Goal: Transaction & Acquisition: Purchase product/service

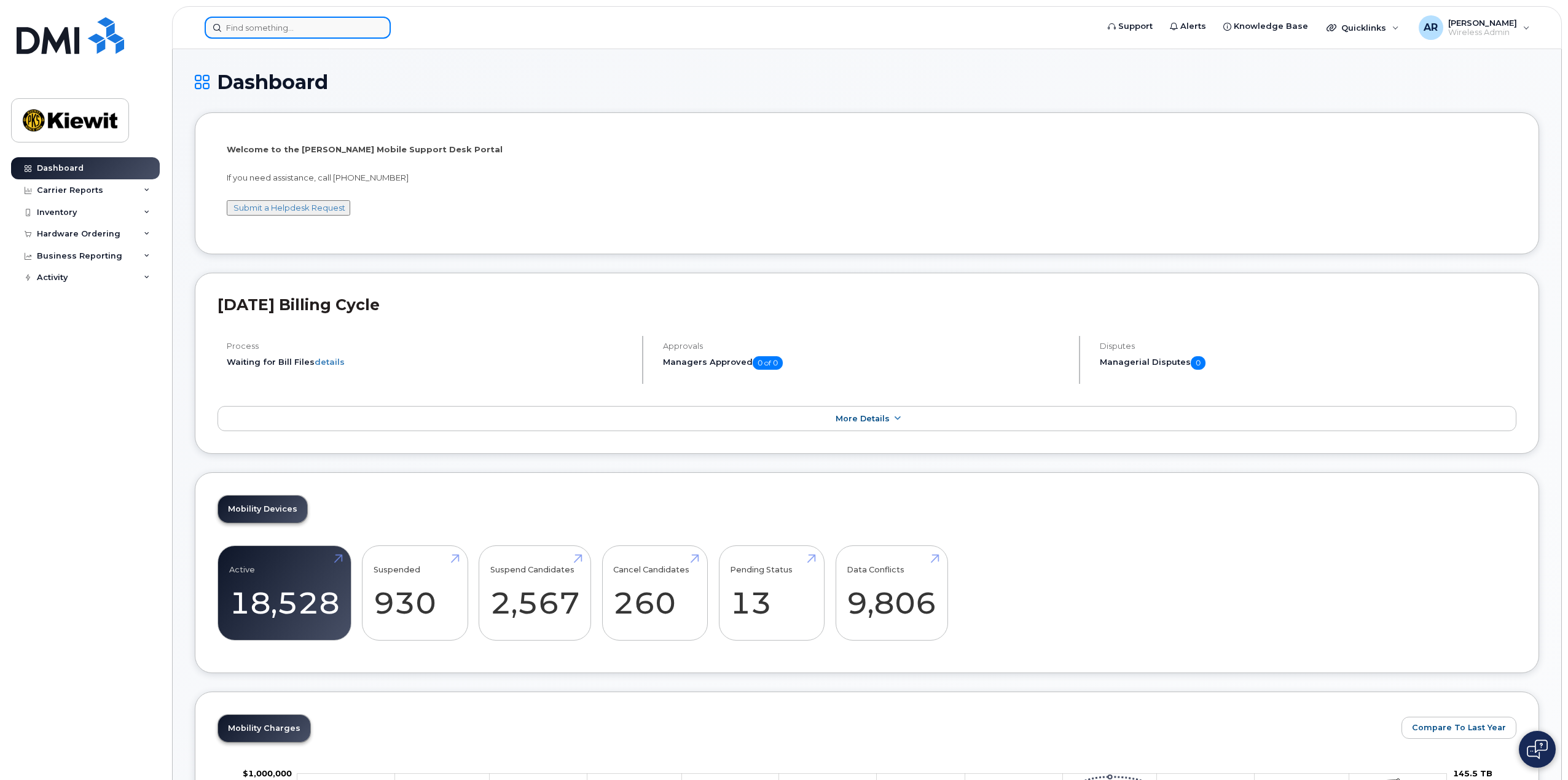
click at [263, 32] on input at bounding box center [298, 27] width 186 height 22
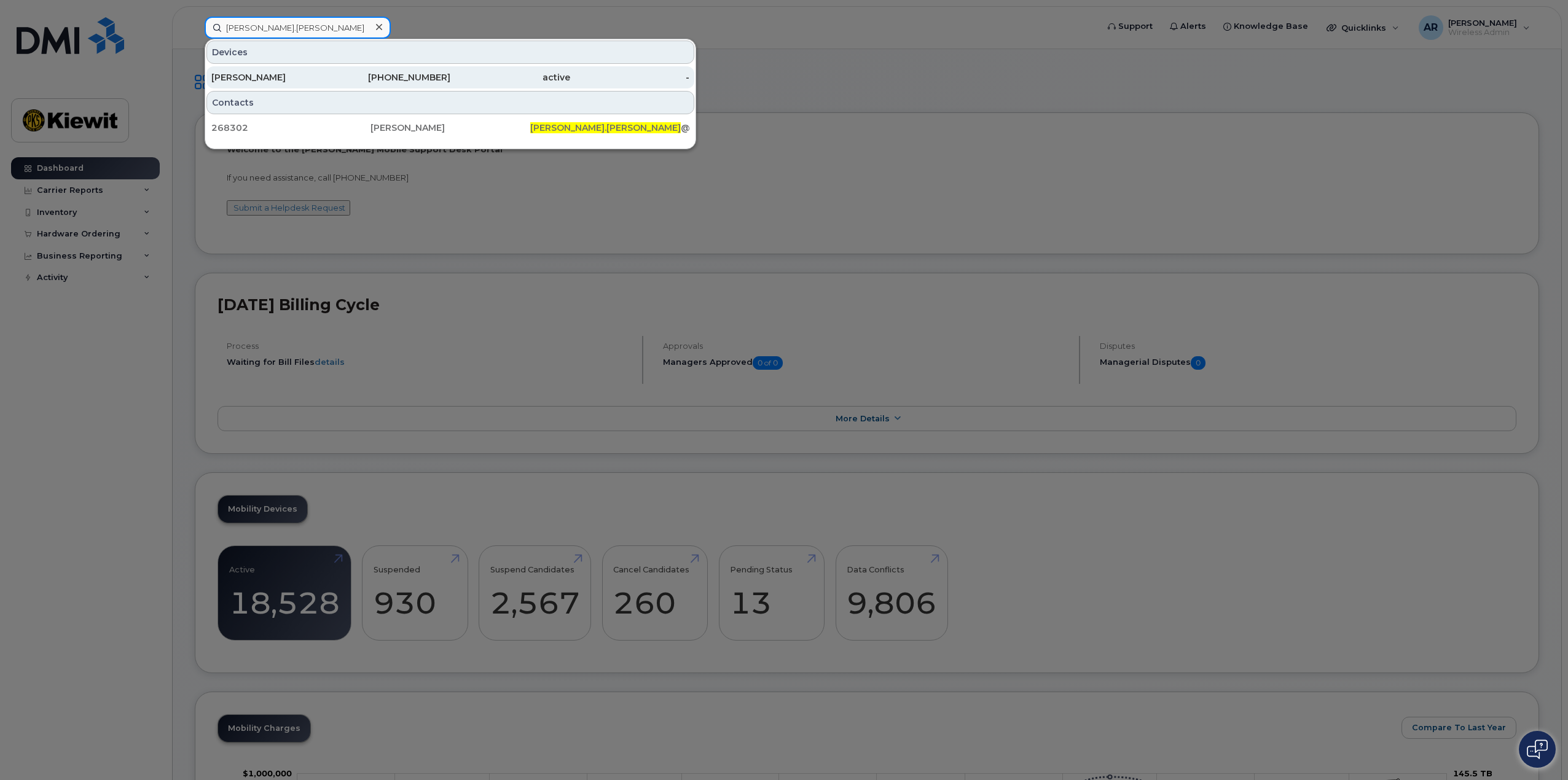
type input "[PERSON_NAME].[PERSON_NAME]"
click at [291, 77] on div "[PERSON_NAME]" at bounding box center [271, 78] width 120 height 12
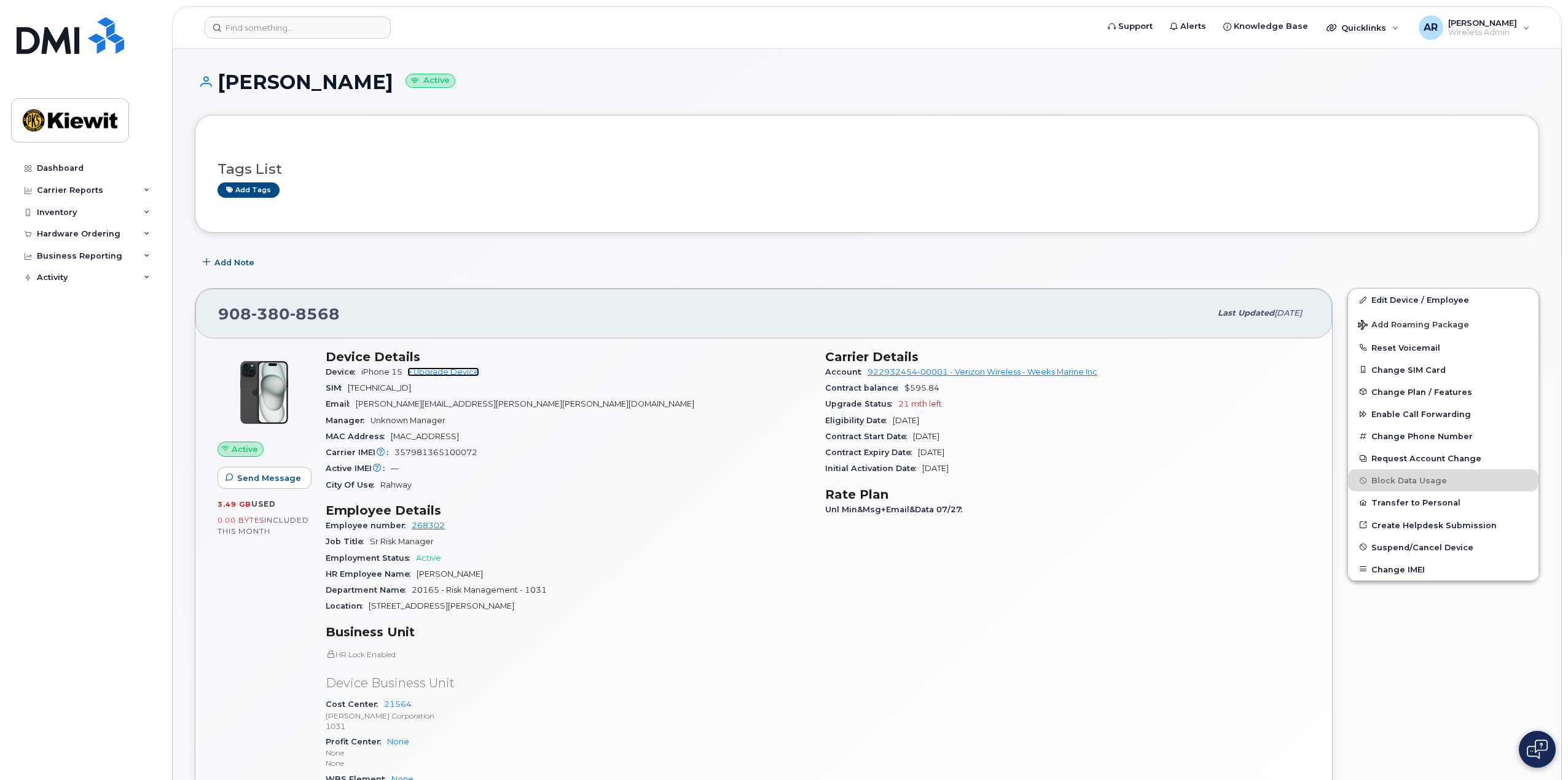
click at [471, 373] on link "+ Upgrade Device" at bounding box center [443, 371] width 72 height 9
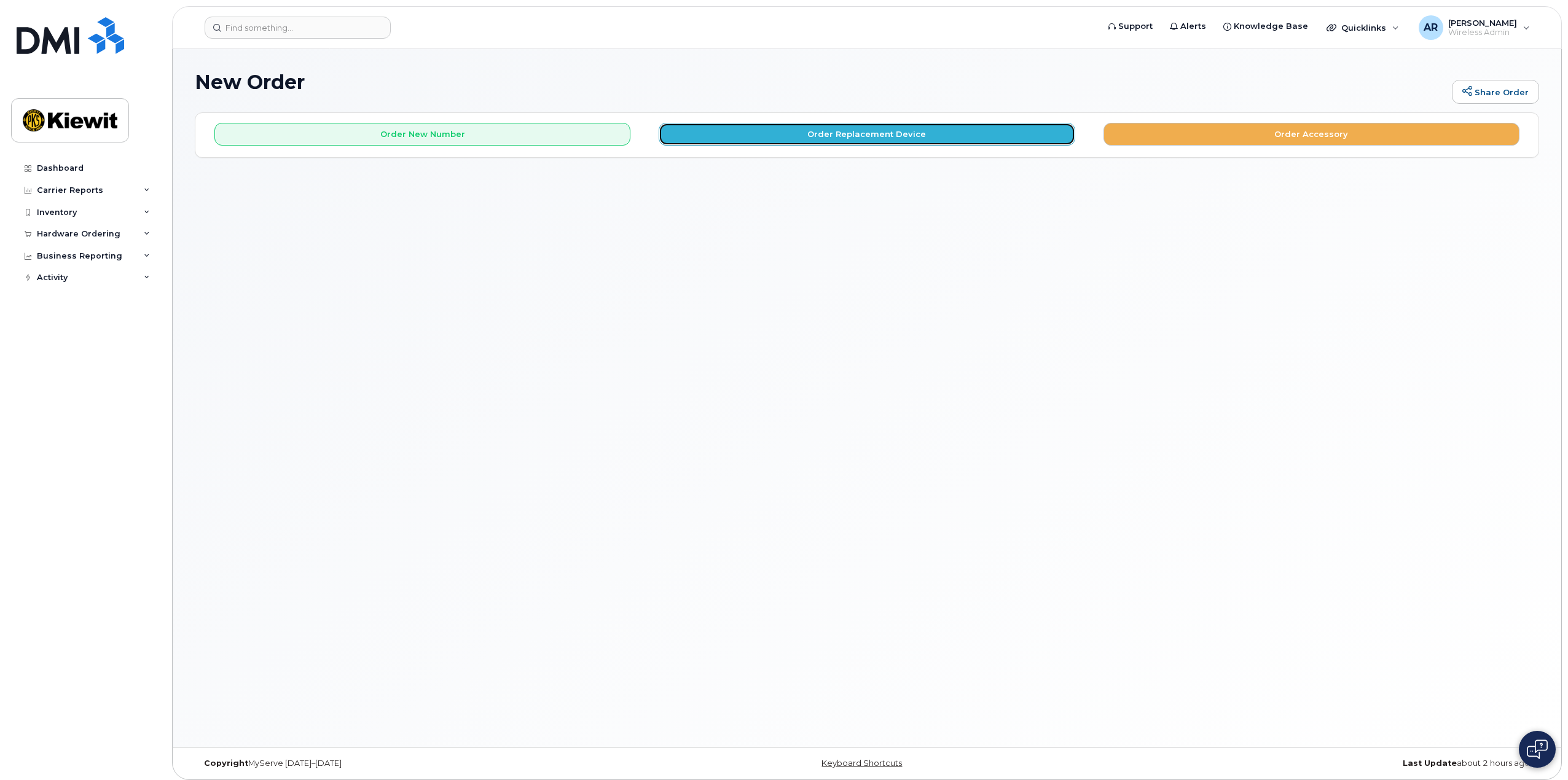
click at [914, 131] on button "Order Replacement Device" at bounding box center [866, 134] width 416 height 23
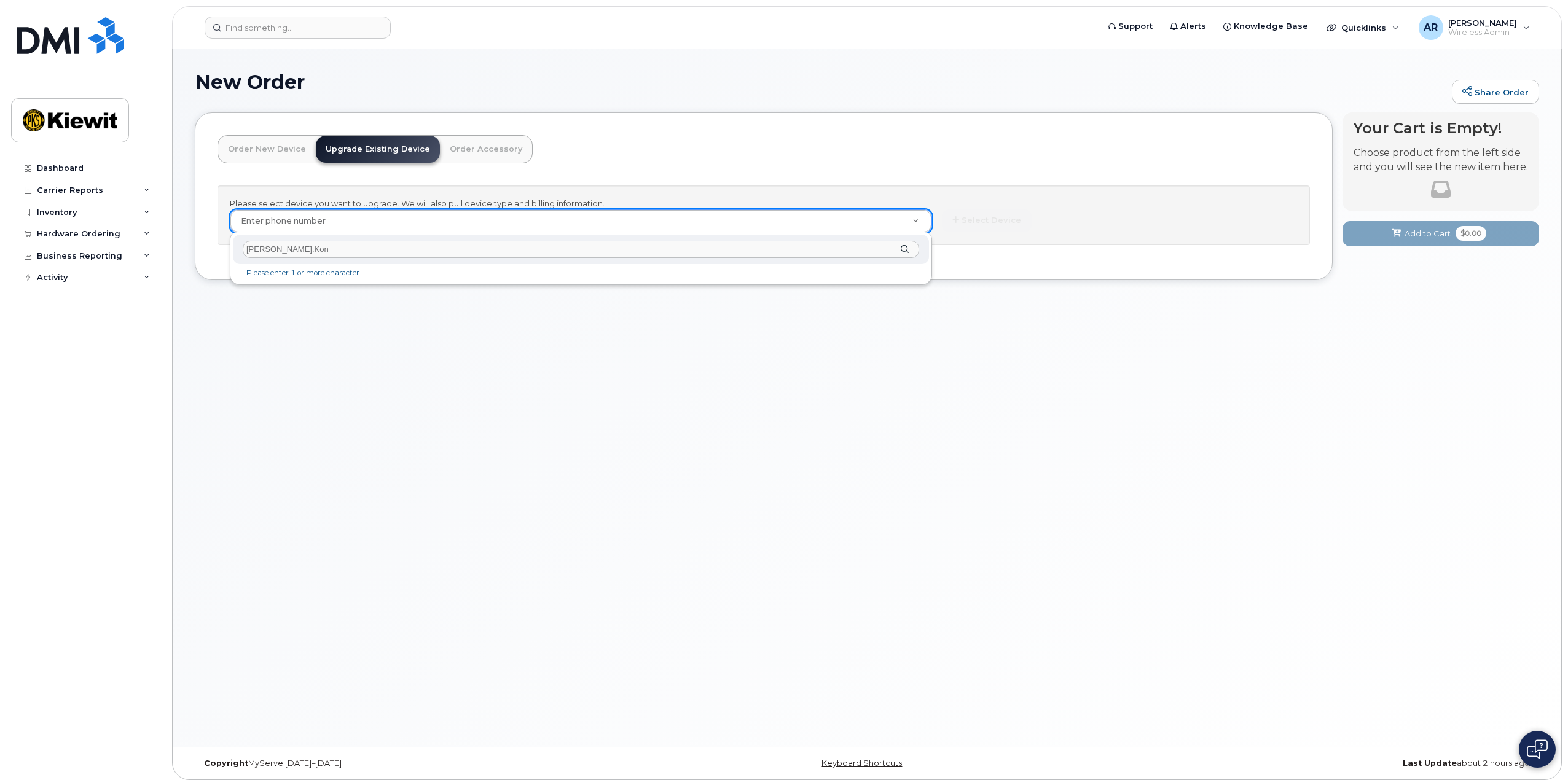
type input "[PERSON_NAME].[PERSON_NAME]"
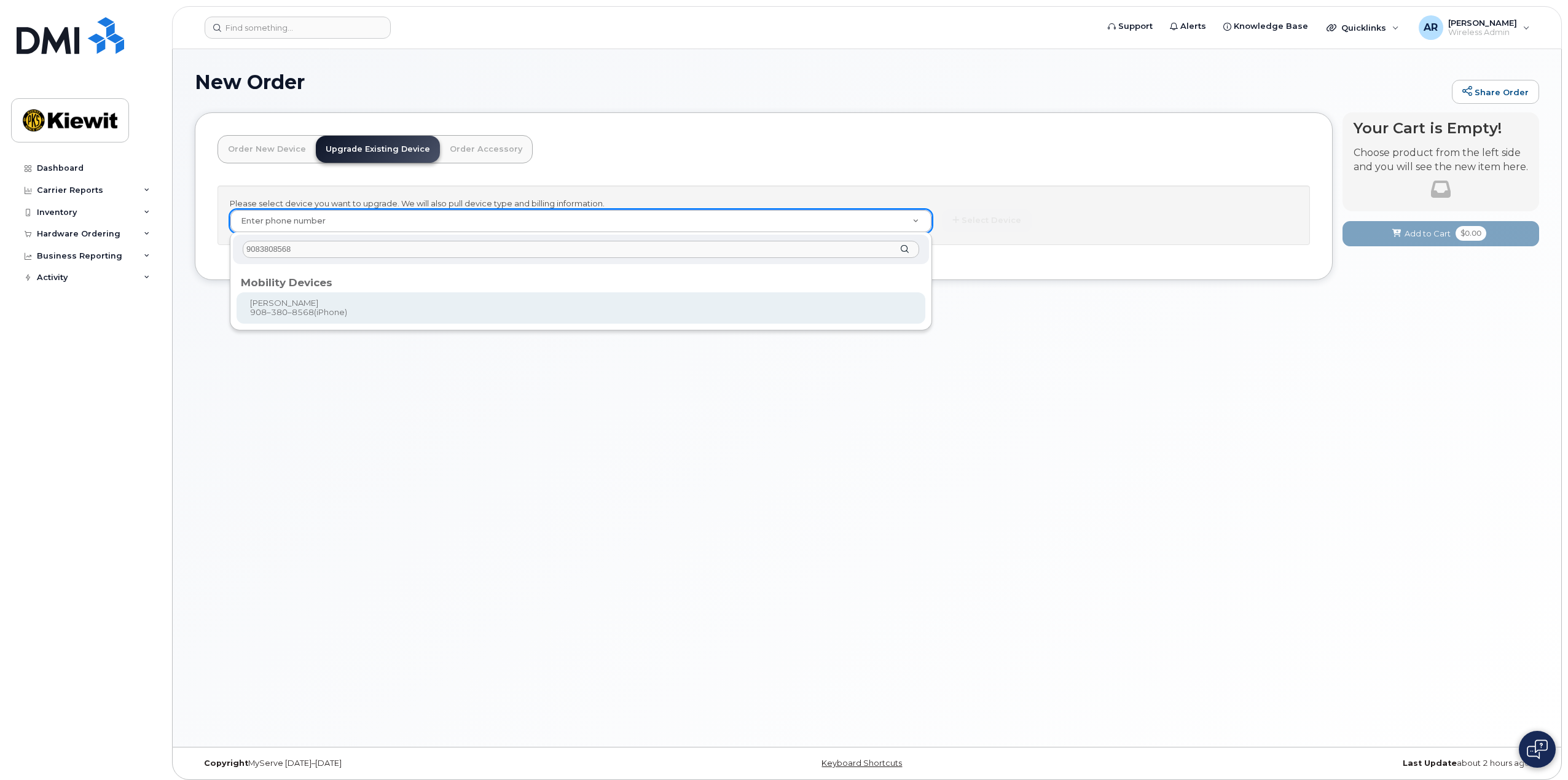
type input "9083808568"
type input "1036027"
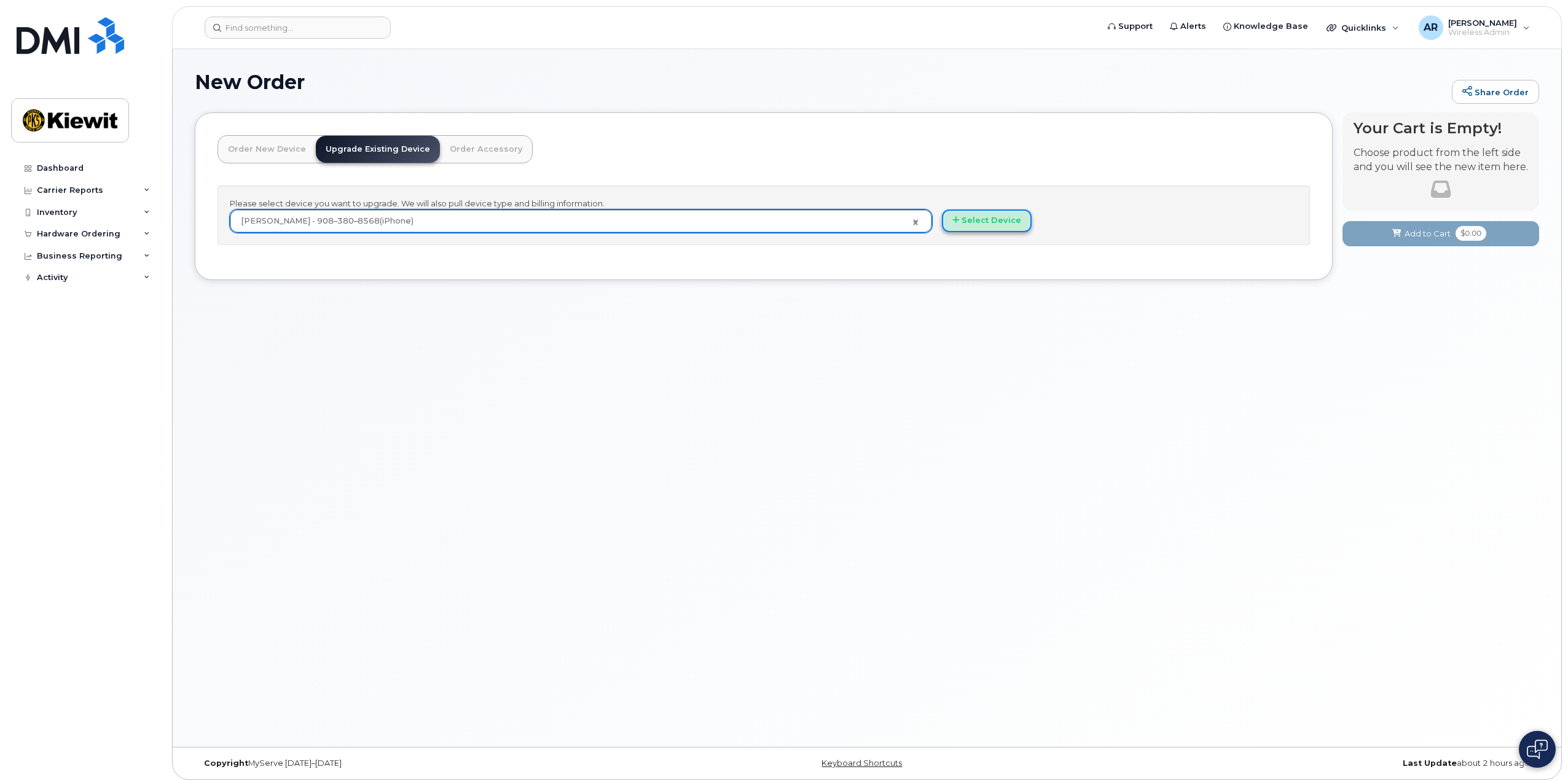
click at [991, 224] on button "Select Device" at bounding box center [986, 221] width 89 height 23
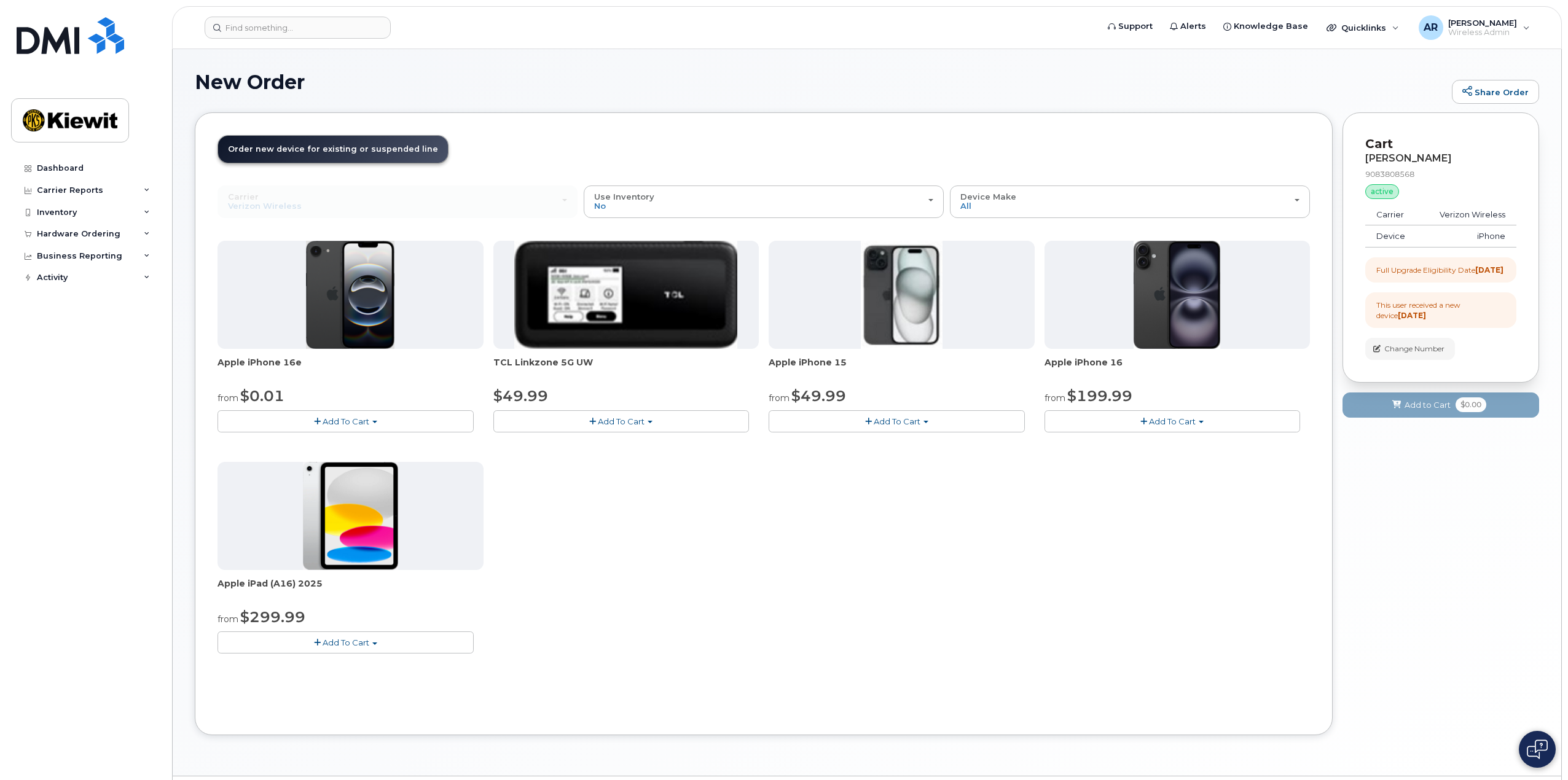
click at [708, 550] on div "Apple iPhone 16e from $0.01 Add To Cart $0.01 - 2 Year Upgrade (128GB) $599.99 …" at bounding box center [763, 456] width 1092 height 432
click at [322, 429] on button "Add To Cart" at bounding box center [345, 421] width 256 height 21
click at [309, 442] on link "$0.01 - 2 Year Upgrade (128GB)" at bounding box center [298, 444] width 154 height 15
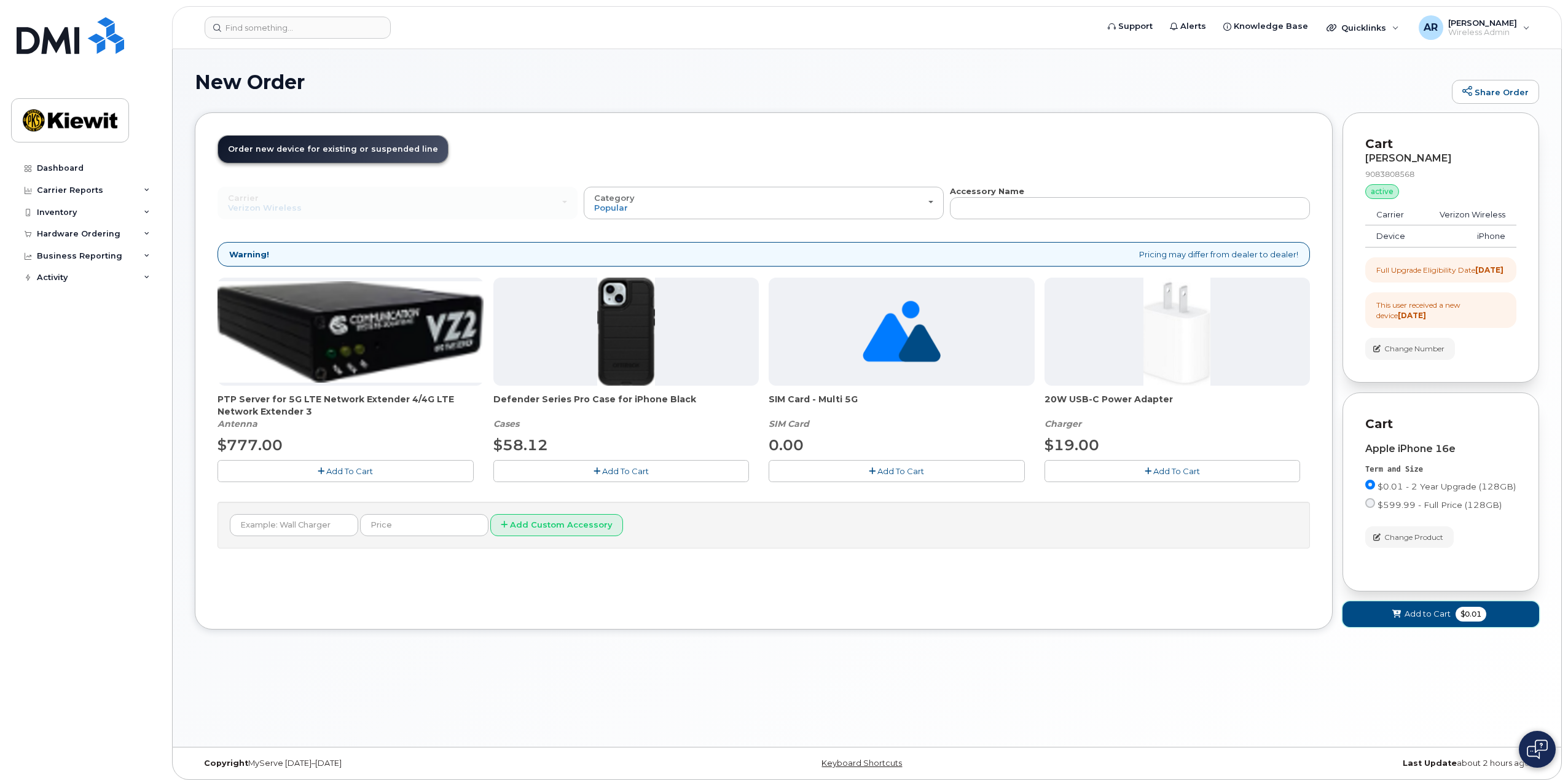
click at [1389, 627] on button "Add to Cart $0.01" at bounding box center [1441, 614] width 197 height 25
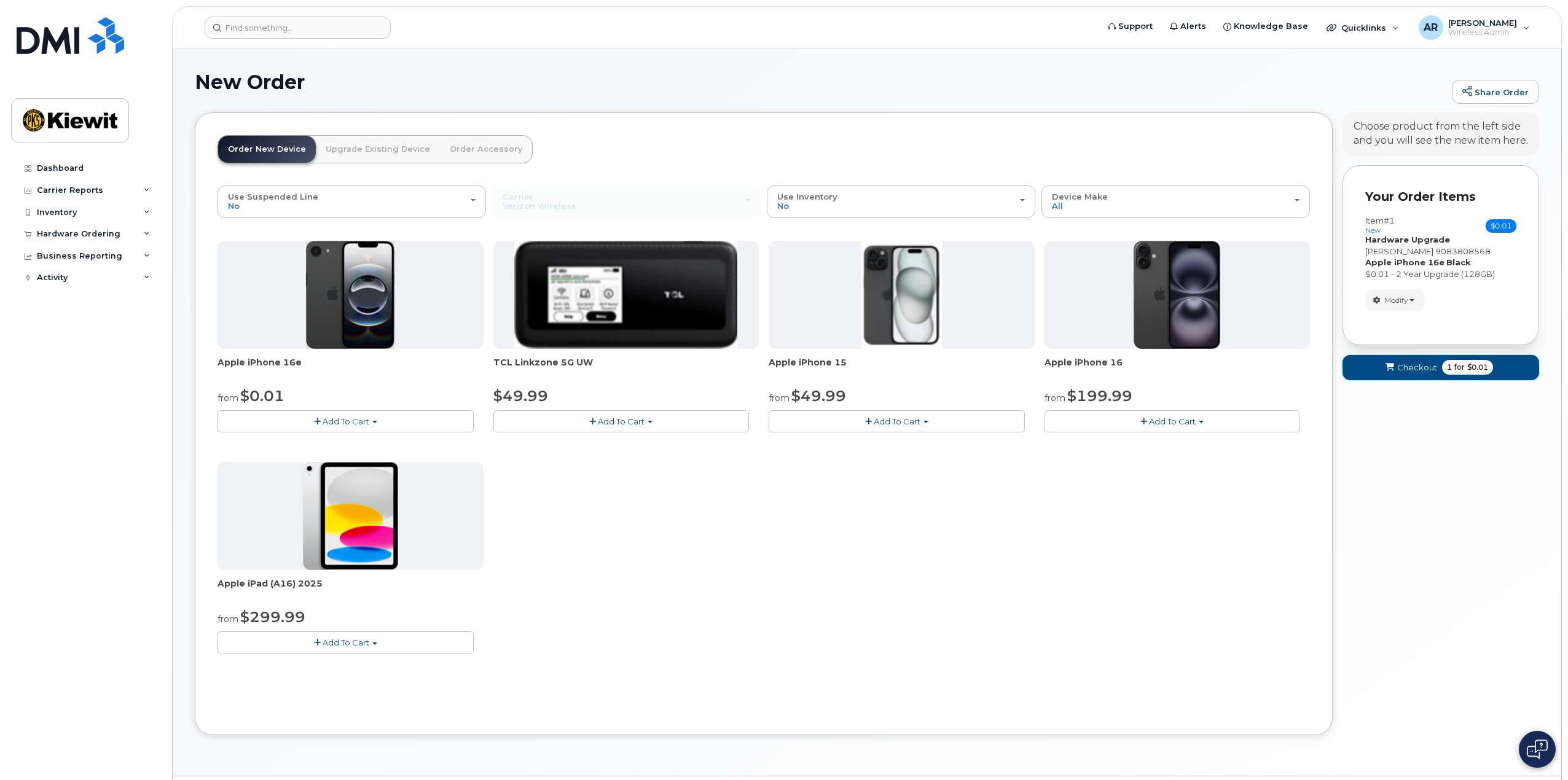
click at [1436, 370] on span "Checkout" at bounding box center [1417, 367] width 40 height 12
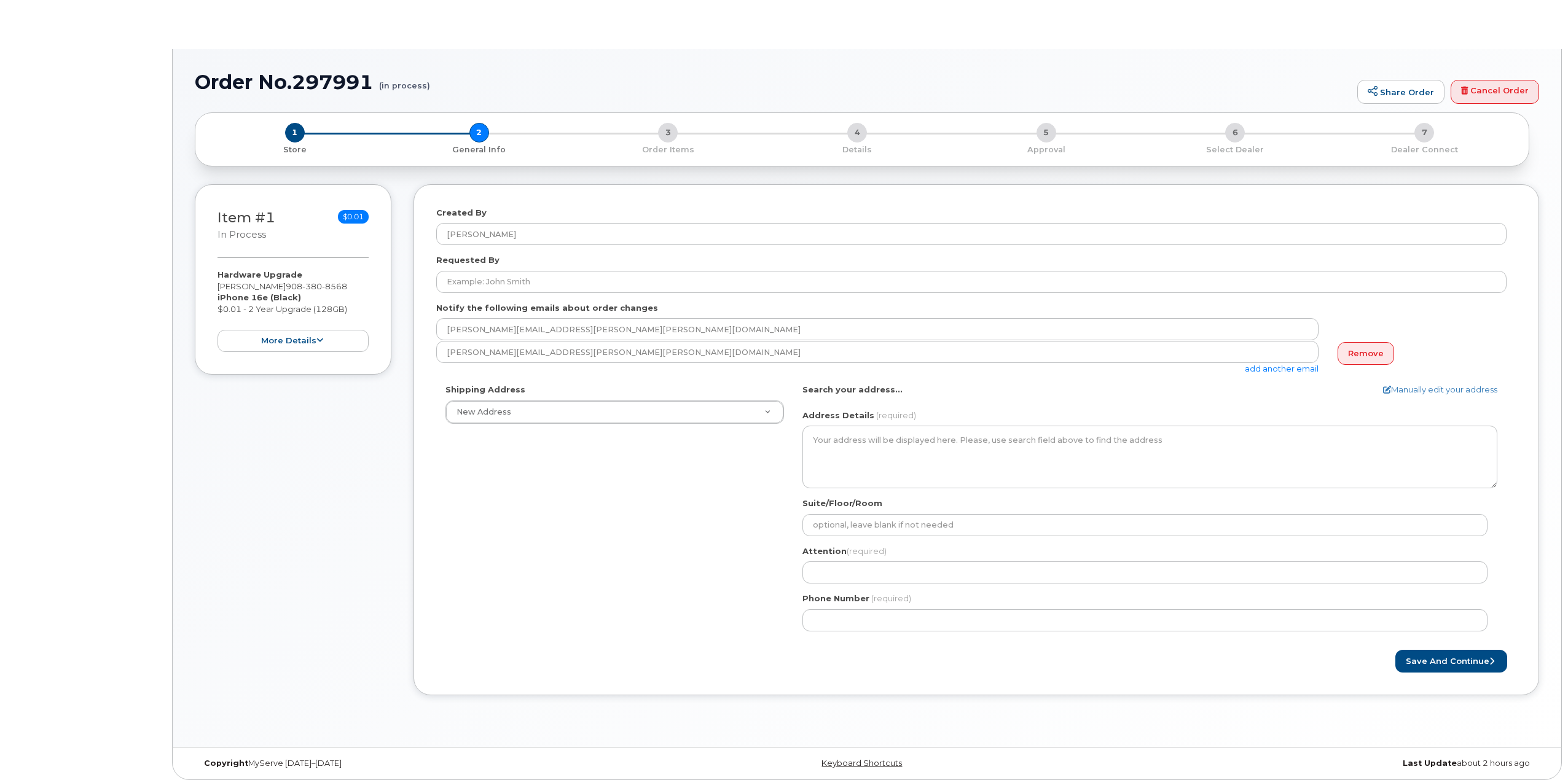
select select
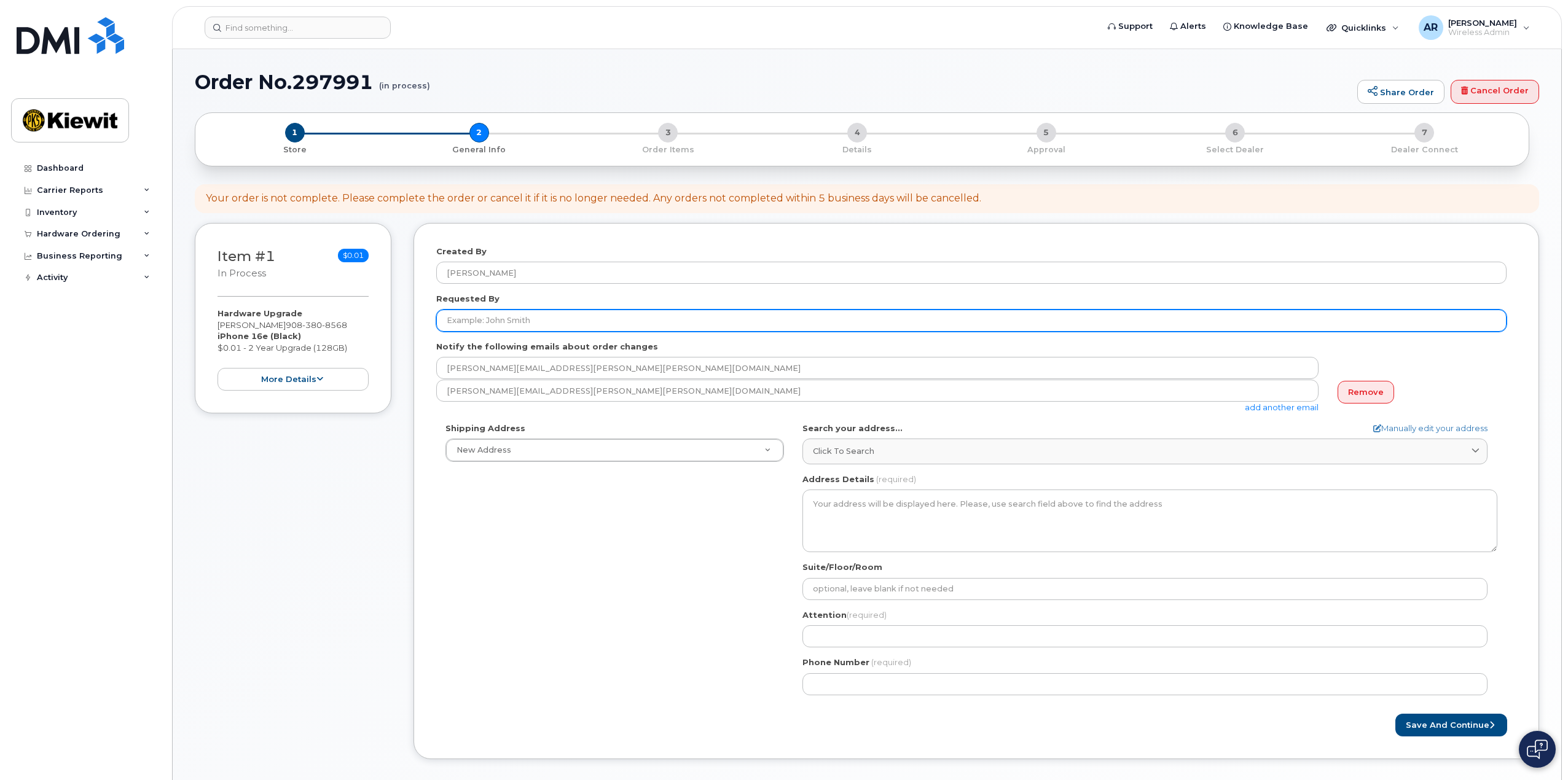
click at [503, 316] on input "Requested By" at bounding box center [971, 320] width 1070 height 22
type input "[PERSON_NAME]"
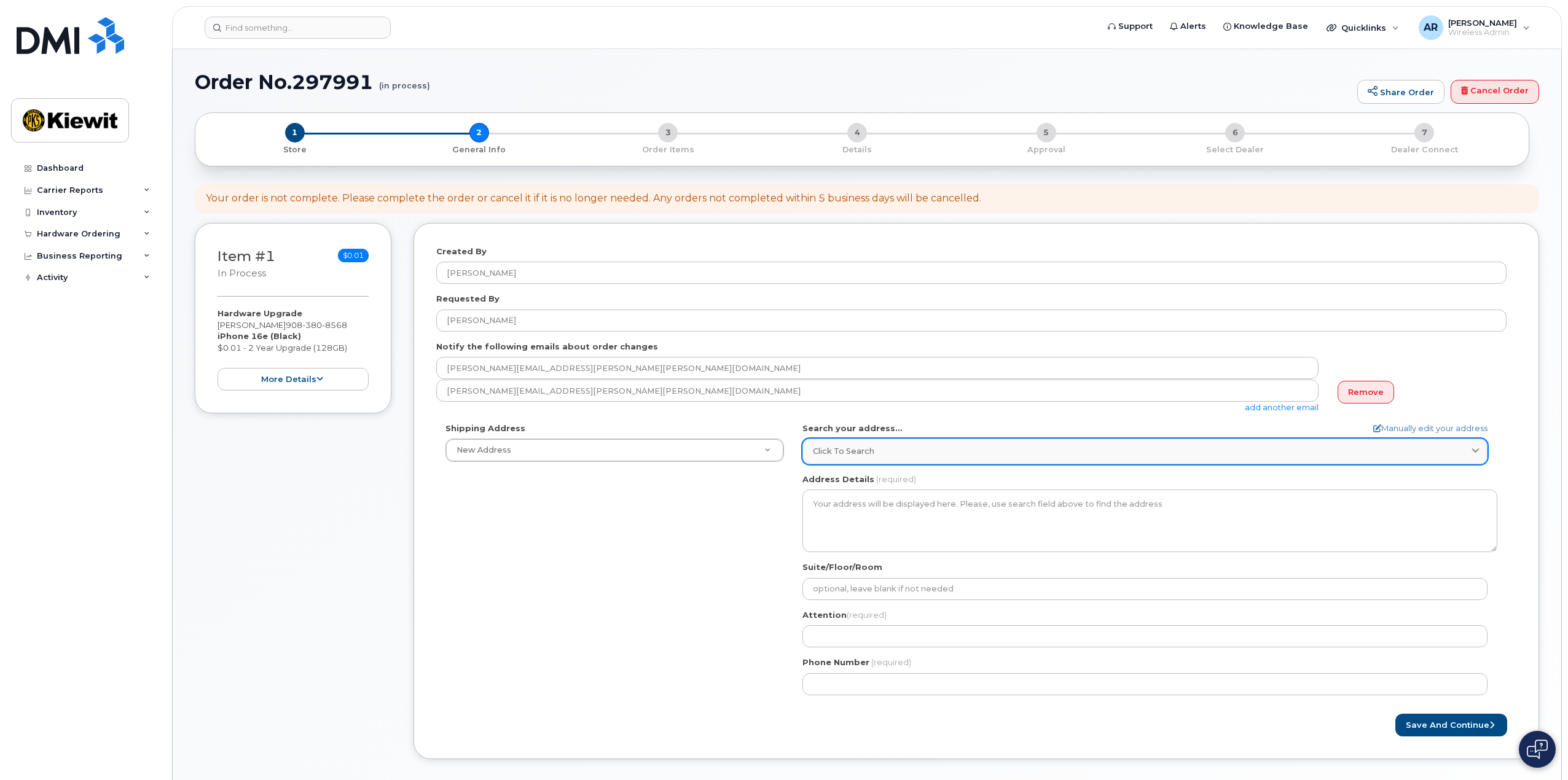
click at [882, 447] on div "Click to search" at bounding box center [1145, 451] width 664 height 12
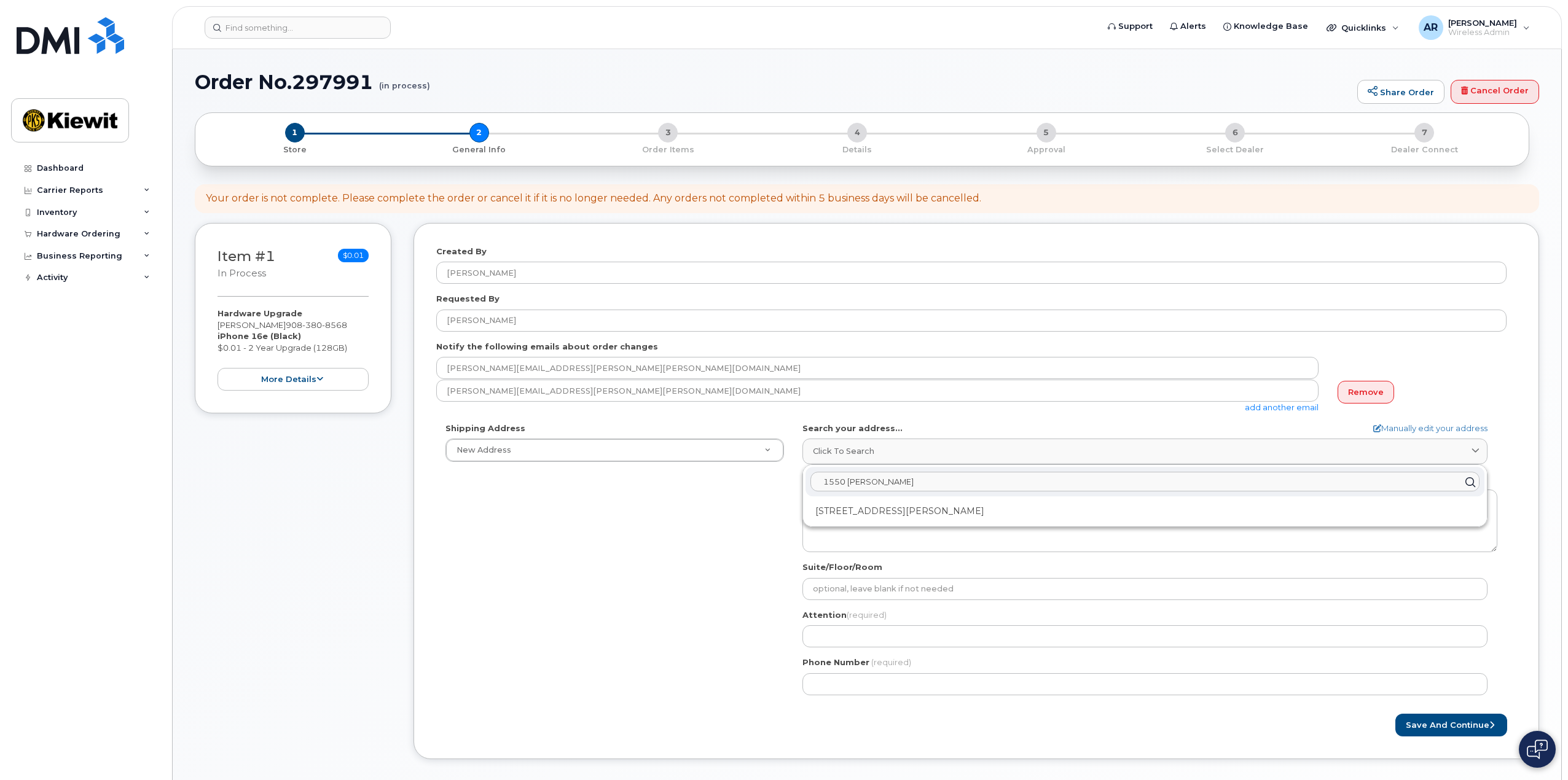
type input "1550 Mike Fahey"
click at [868, 511] on div "1550 Mike Fahey St Omaha NE 68102-4722" at bounding box center [1145, 511] width 679 height 20
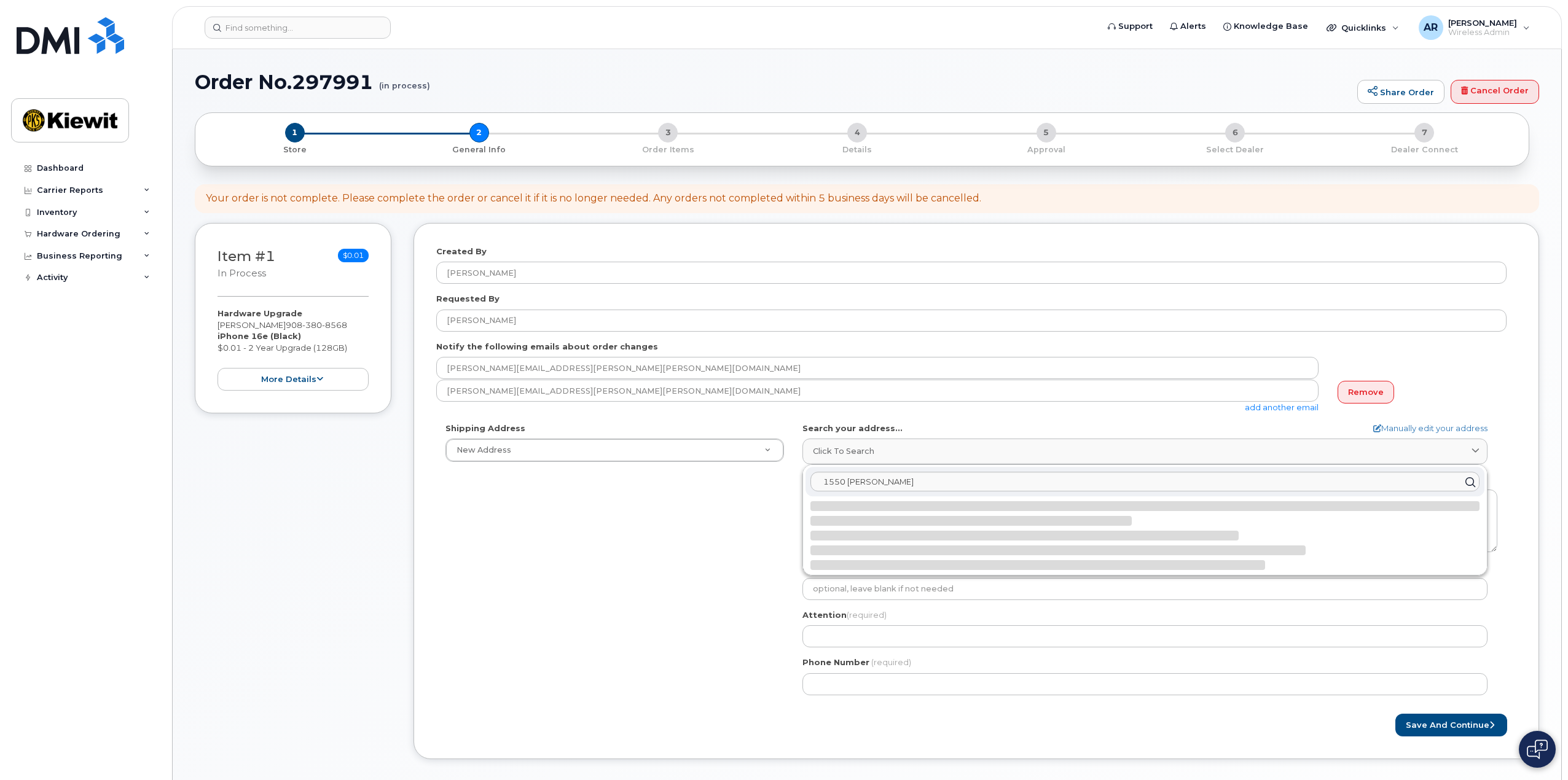
select select
type textarea "1550 Mike Fahey St OMAHA NE 68102-4722 UNITED STATES"
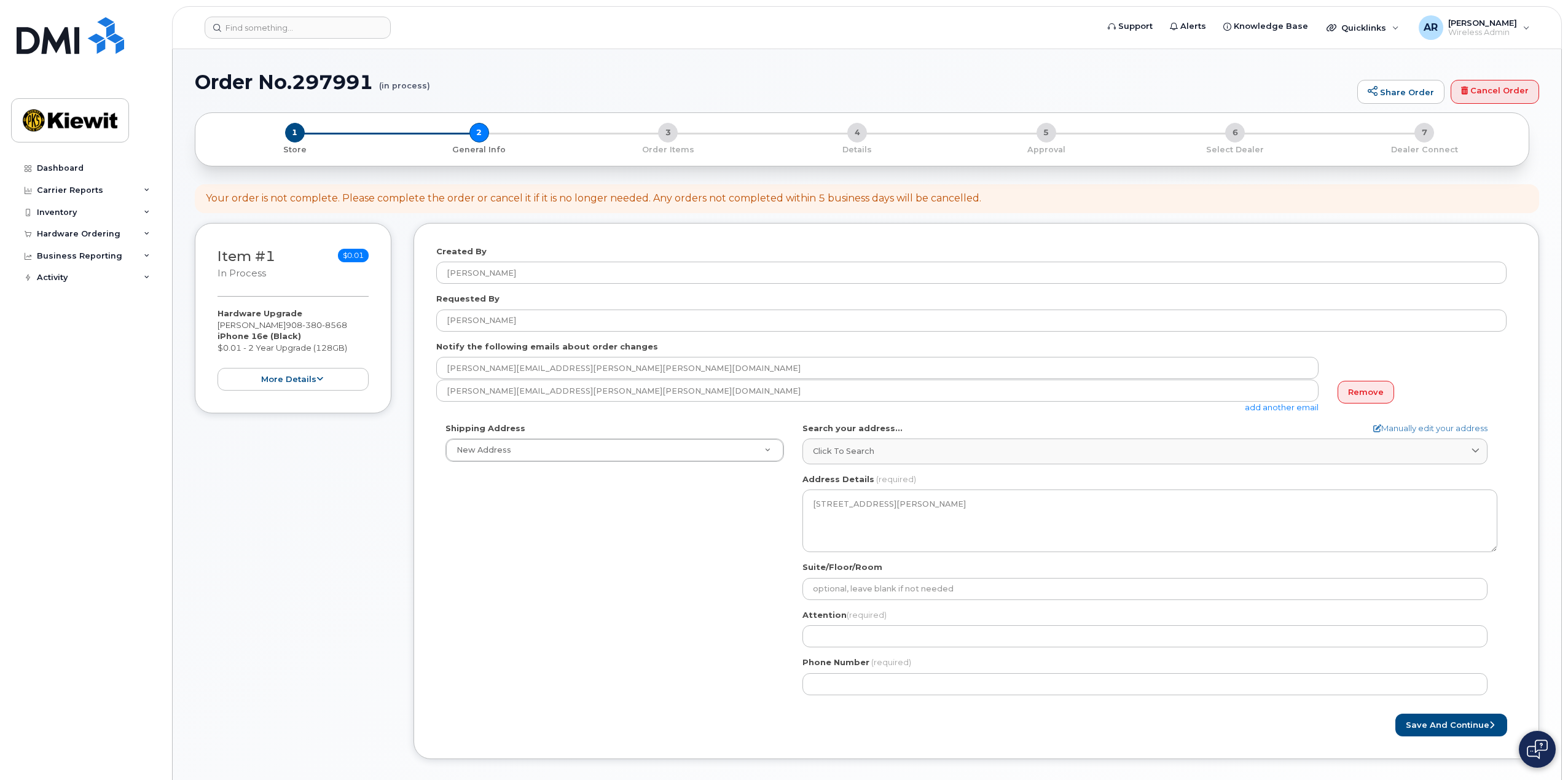
click at [683, 533] on div "Shipping Address New Address New Address 1550 Mike Fahey St 12312 Port Grace Bl…" at bounding box center [971, 564] width 1070 height 282
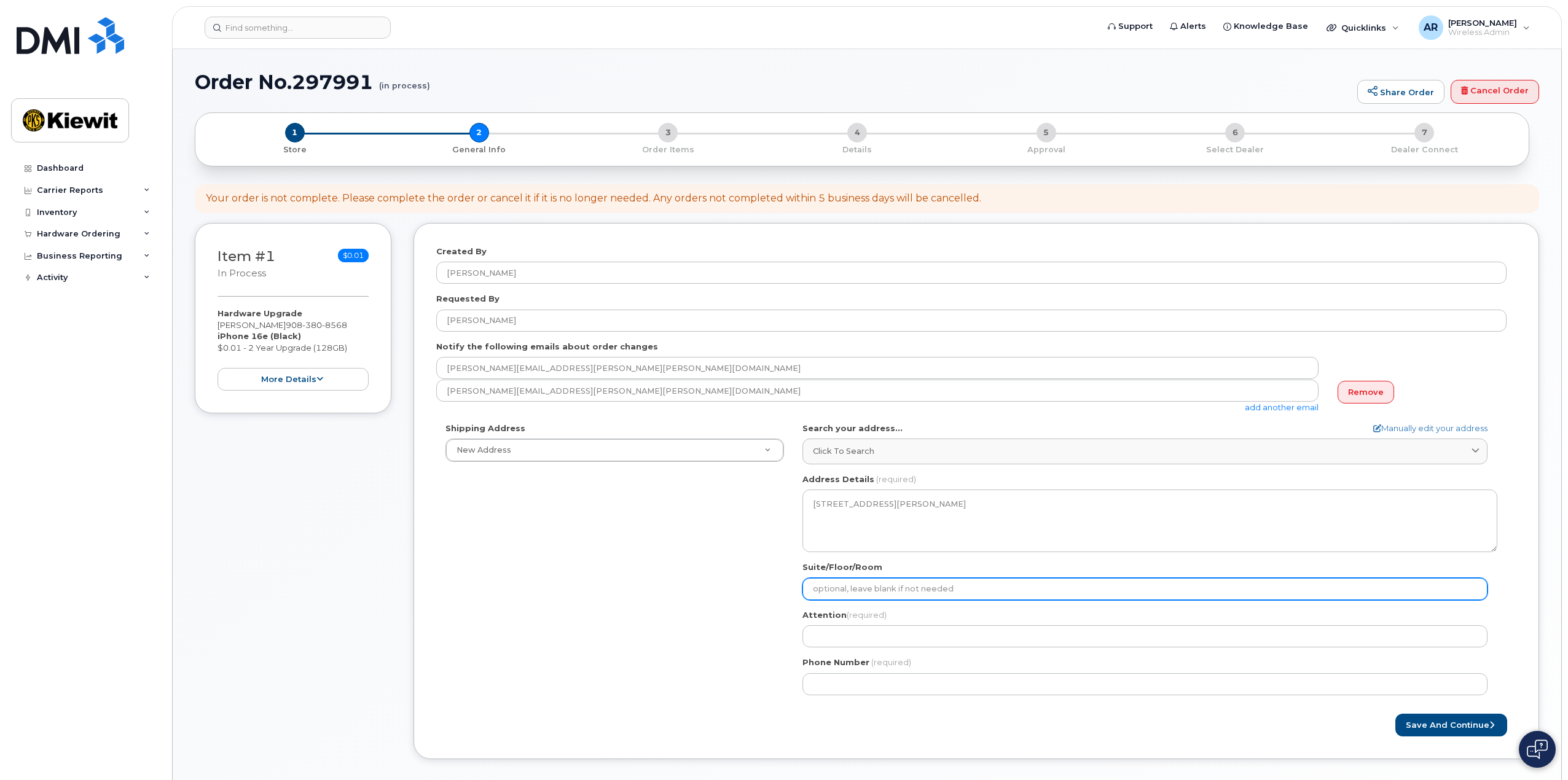
click at [856, 586] on input "Suite/Floor/Room" at bounding box center [1145, 589] width 685 height 22
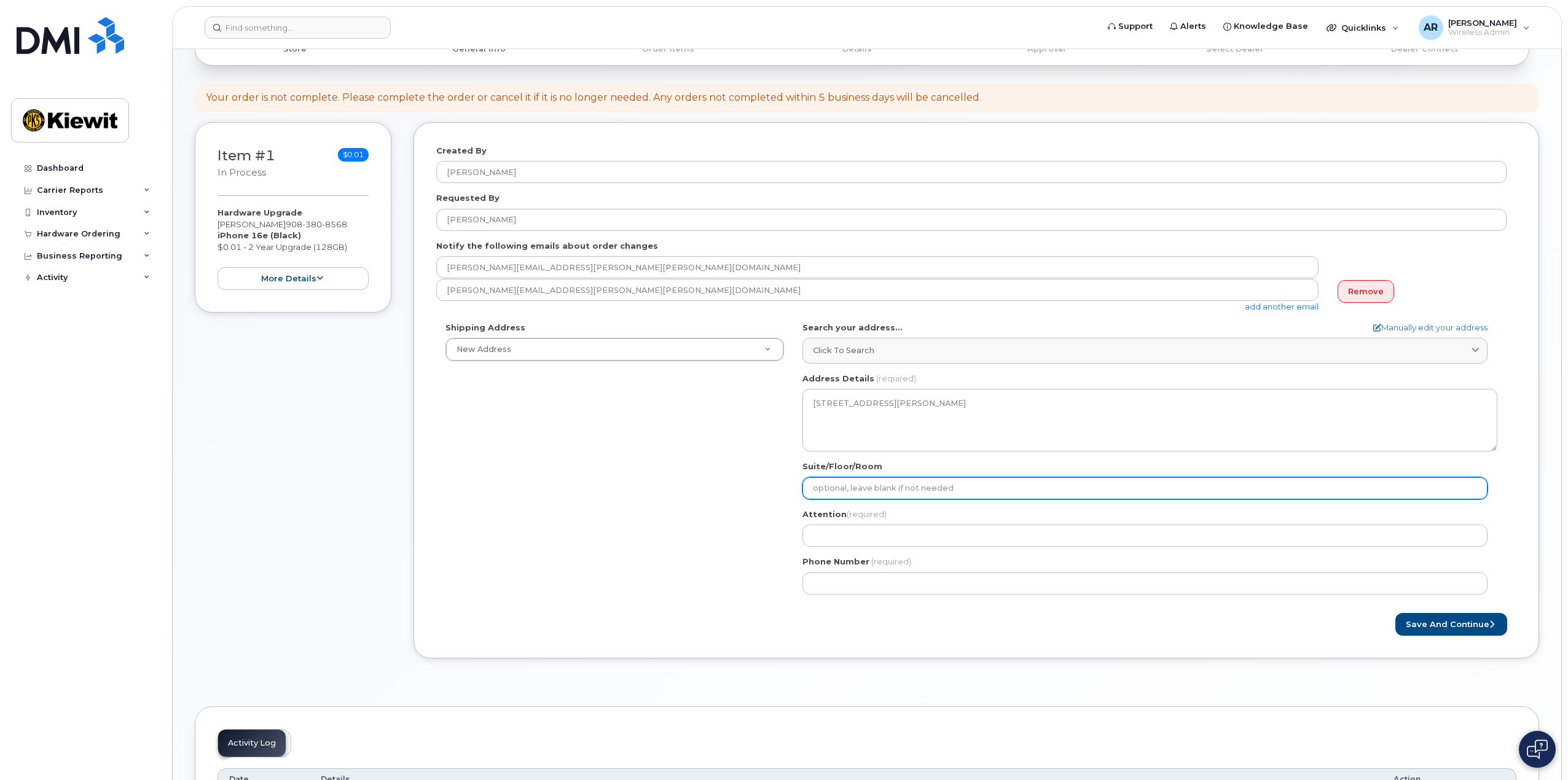
scroll to position [123, 0]
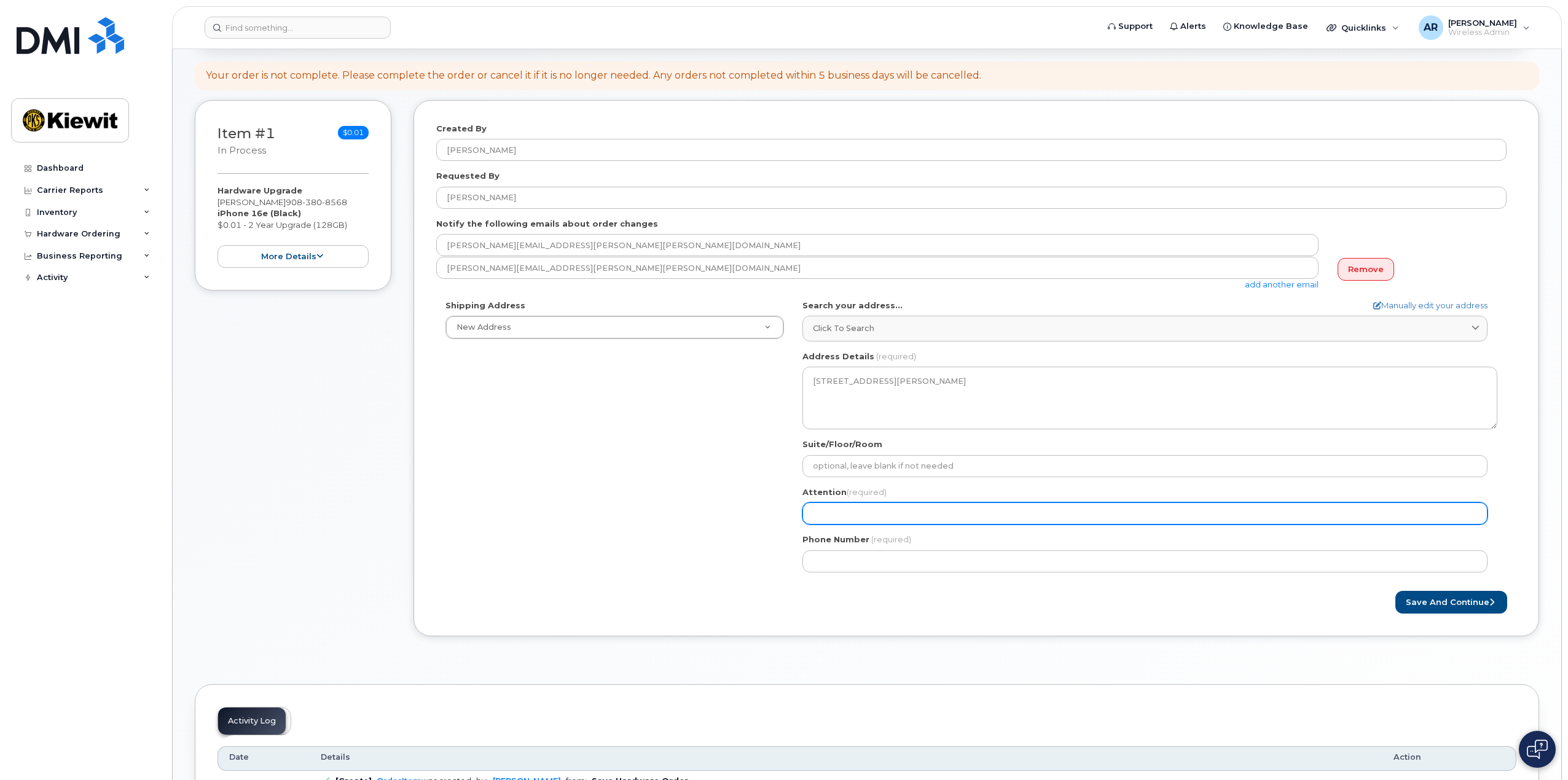
click at [857, 511] on input "Attention (required)" at bounding box center [1145, 513] width 685 height 22
select select
type input "D"
select select
type input "Da"
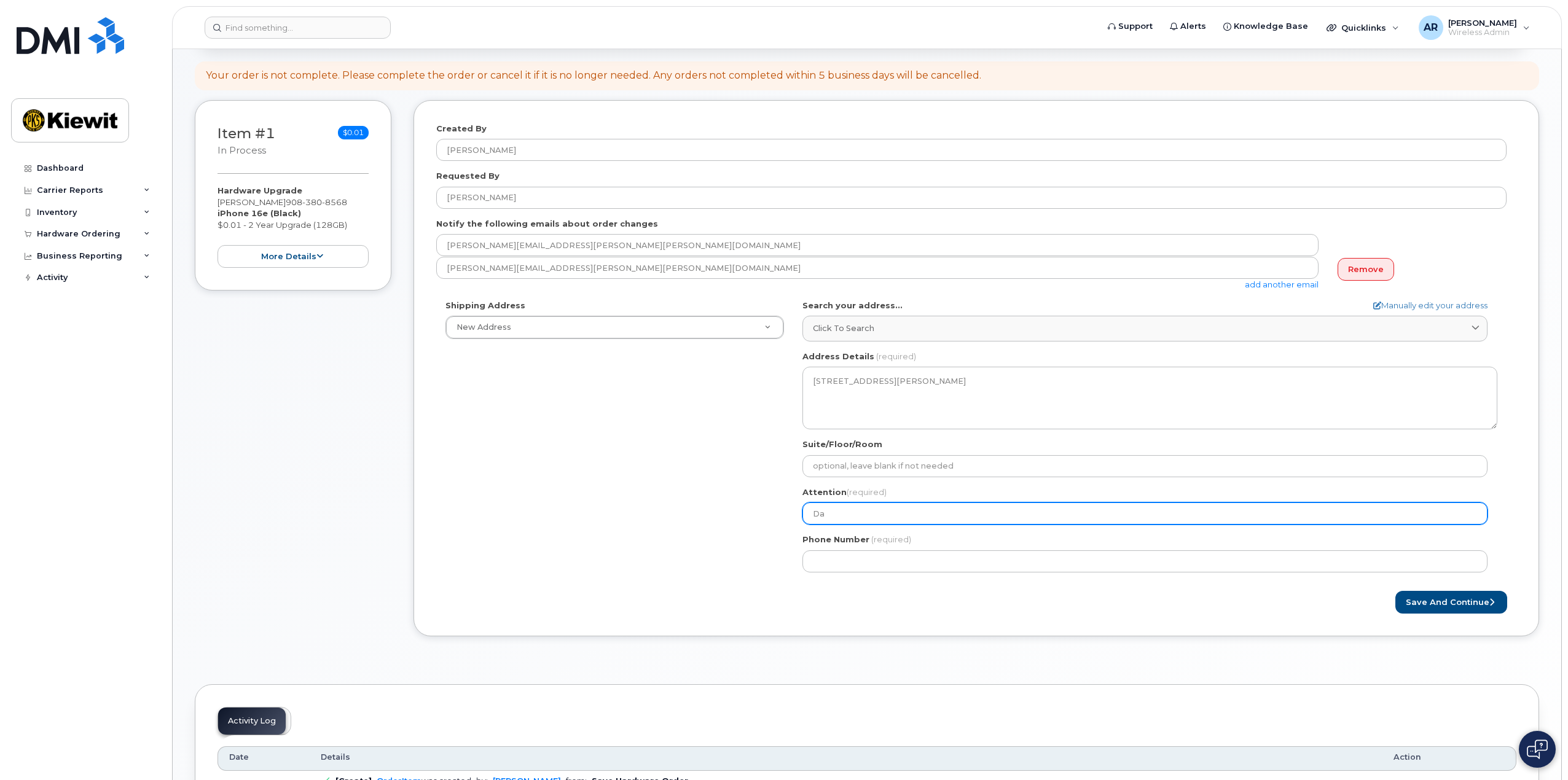
select select
type input "Dav"
select select
type input "Davi"
select select
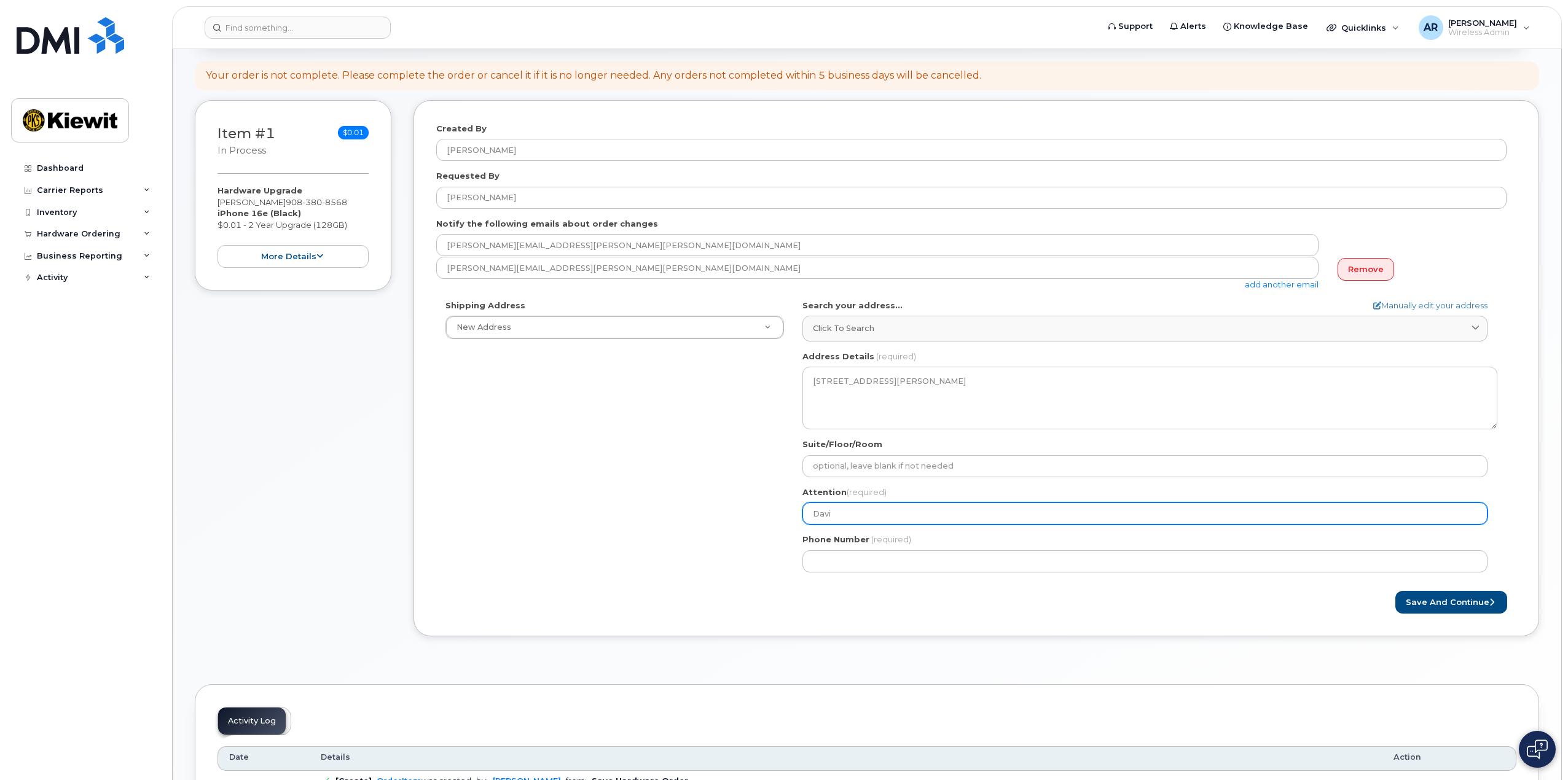
type input "David"
select select
type input "David."
select select
type input "David.K"
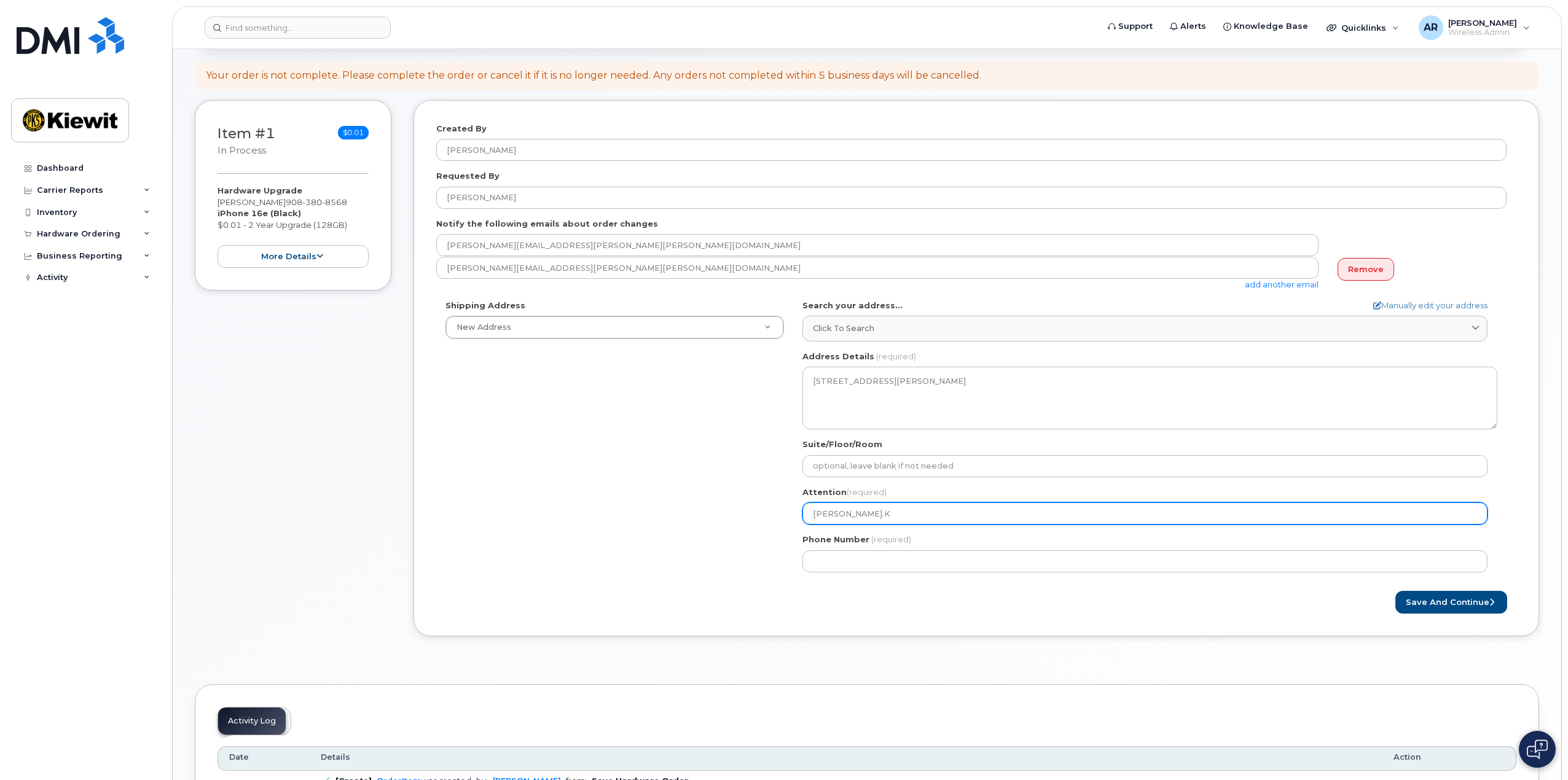
select select
type input "David.Ko"
select select
type input "David.Kon"
select select
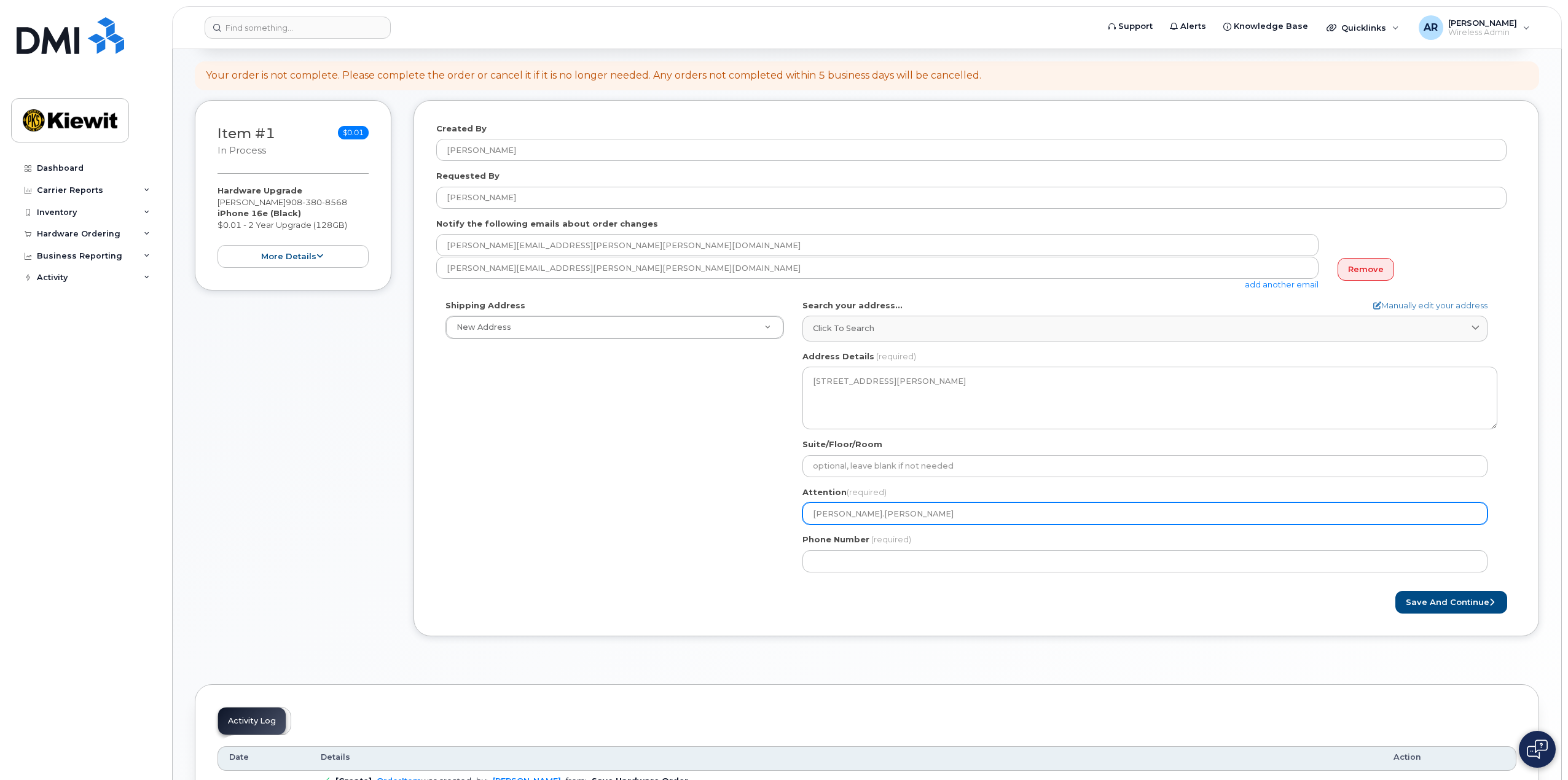
type input "[PERSON_NAME].[PERSON_NAME]"
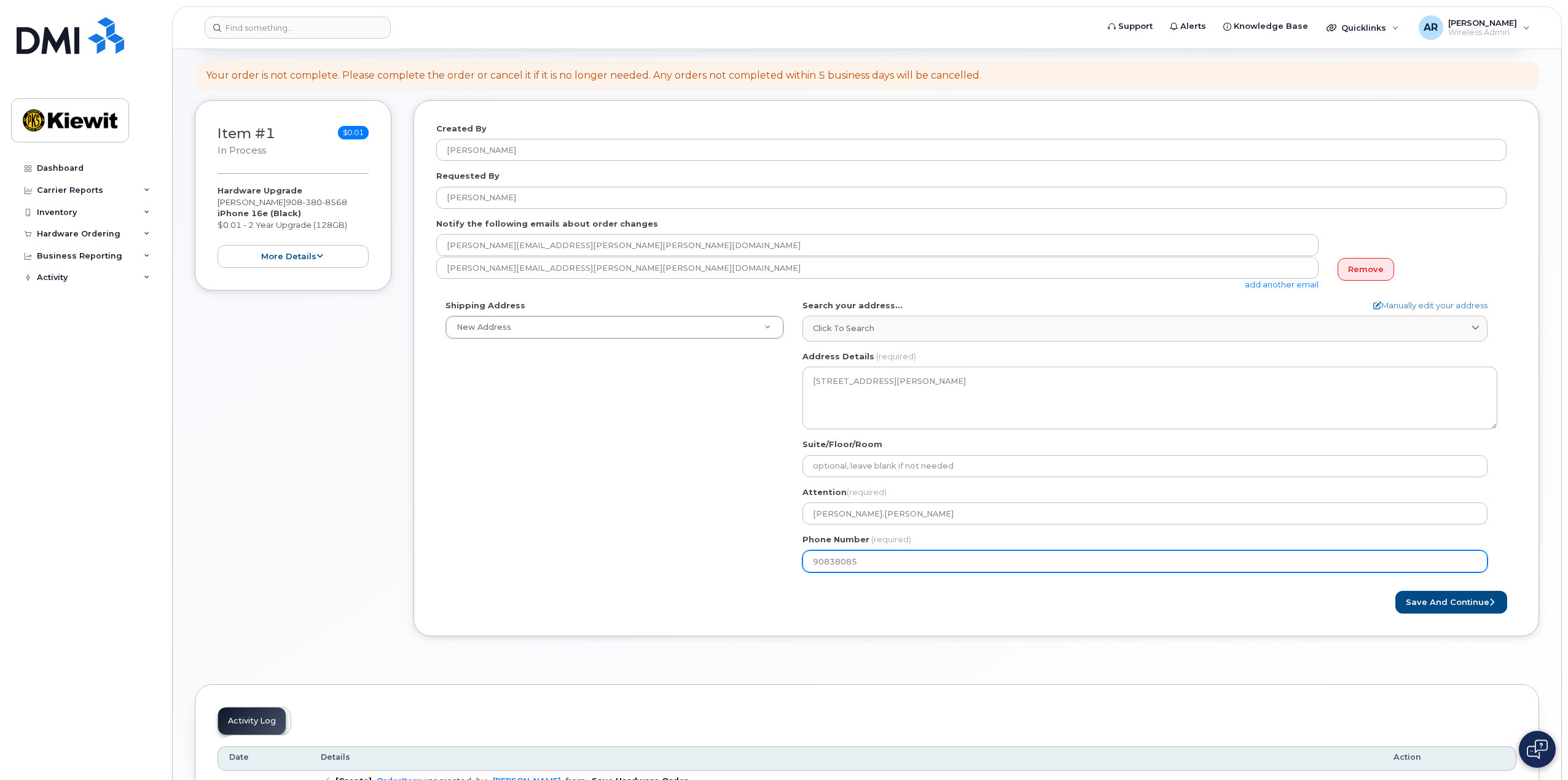
type input "908380856"
select select
type input "9083808568"
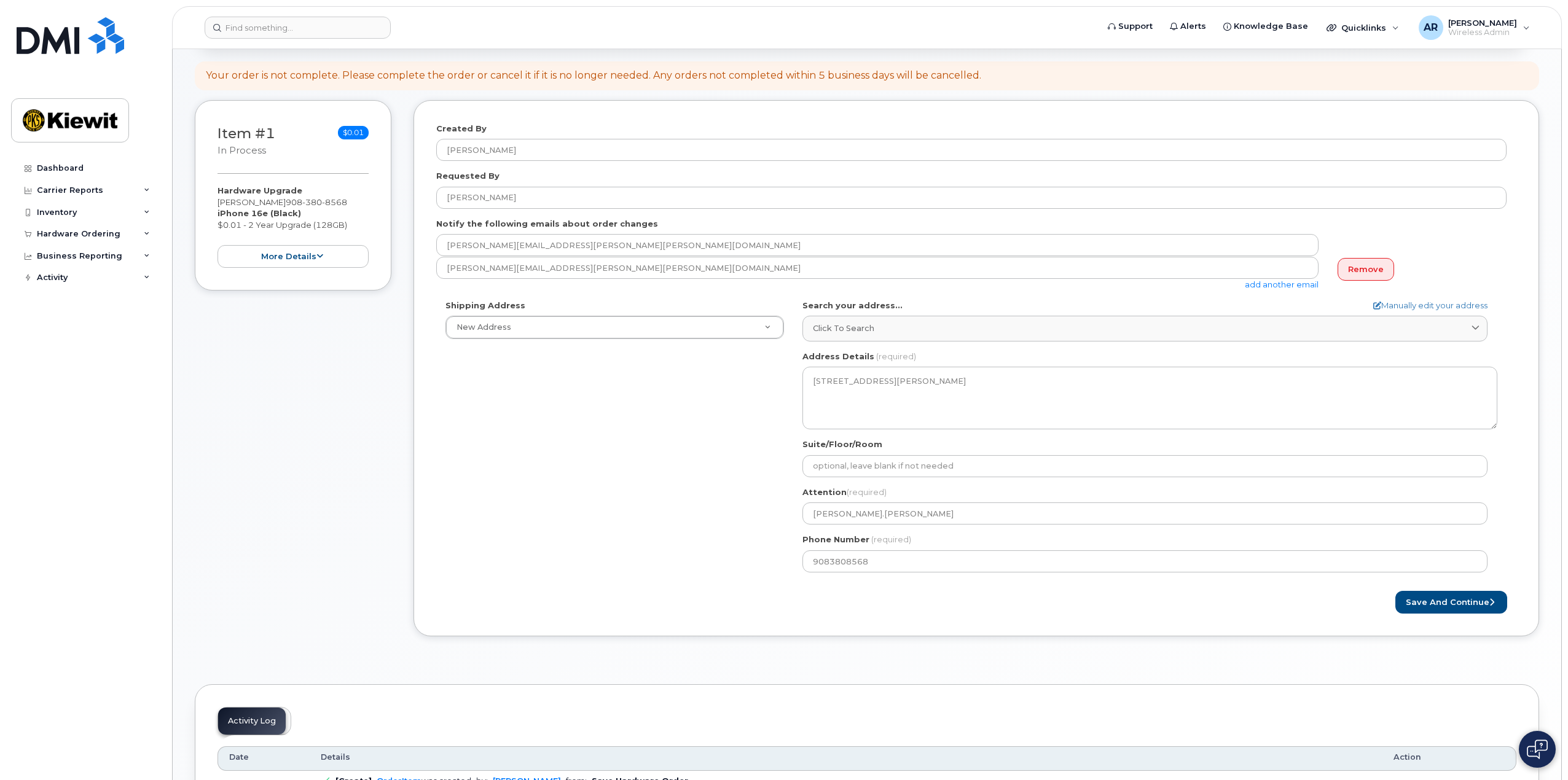
click at [823, 659] on div "× Share This Order If you want to allow others to create or edit orders, share …" at bounding box center [866, 464] width 1344 height 949
click at [1424, 599] on button "Save and Continue" at bounding box center [1451, 602] width 112 height 23
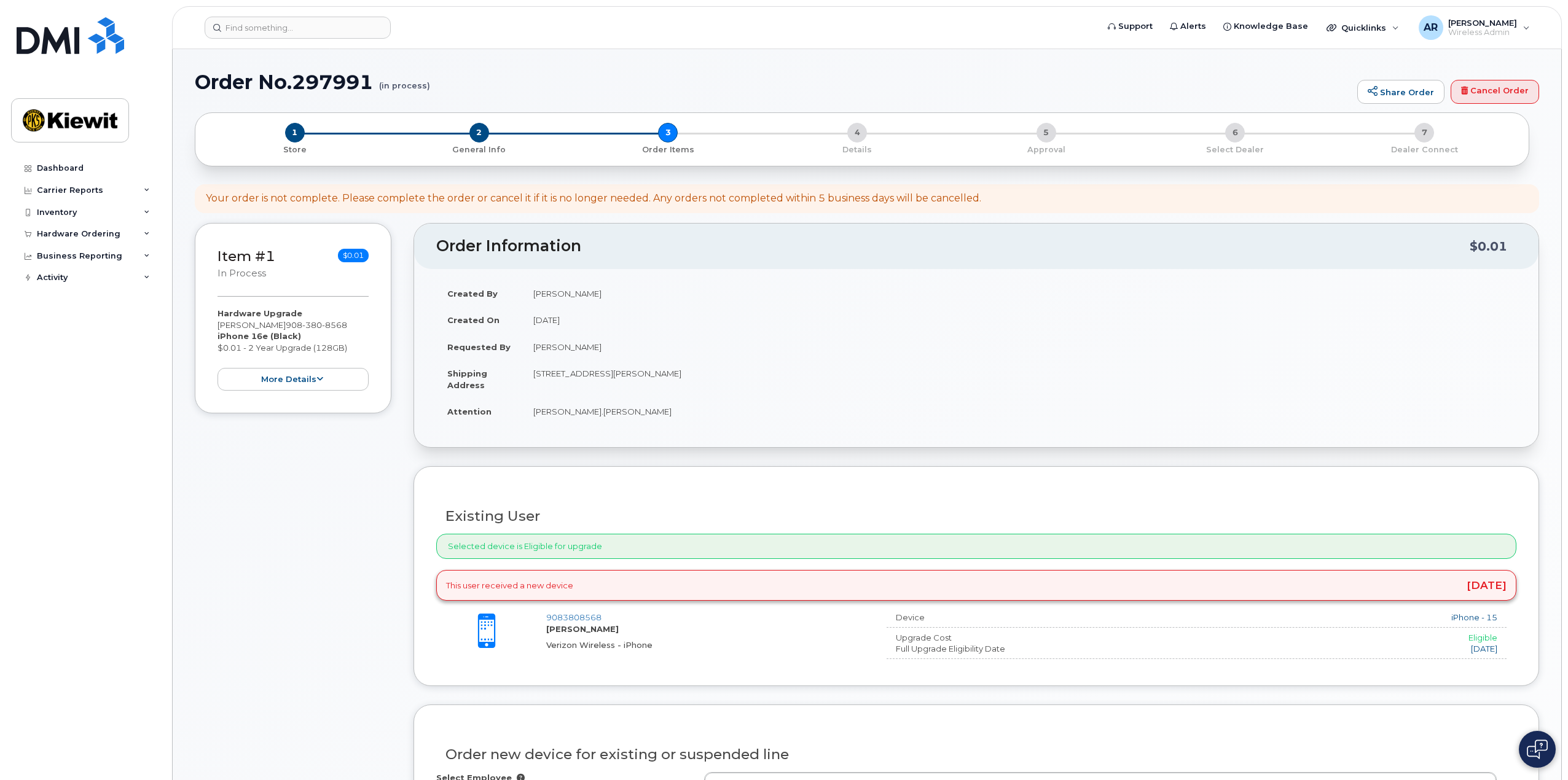
click at [557, 550] on div "Selected device is Eligible for upgrade" at bounding box center [976, 546] width 1080 height 25
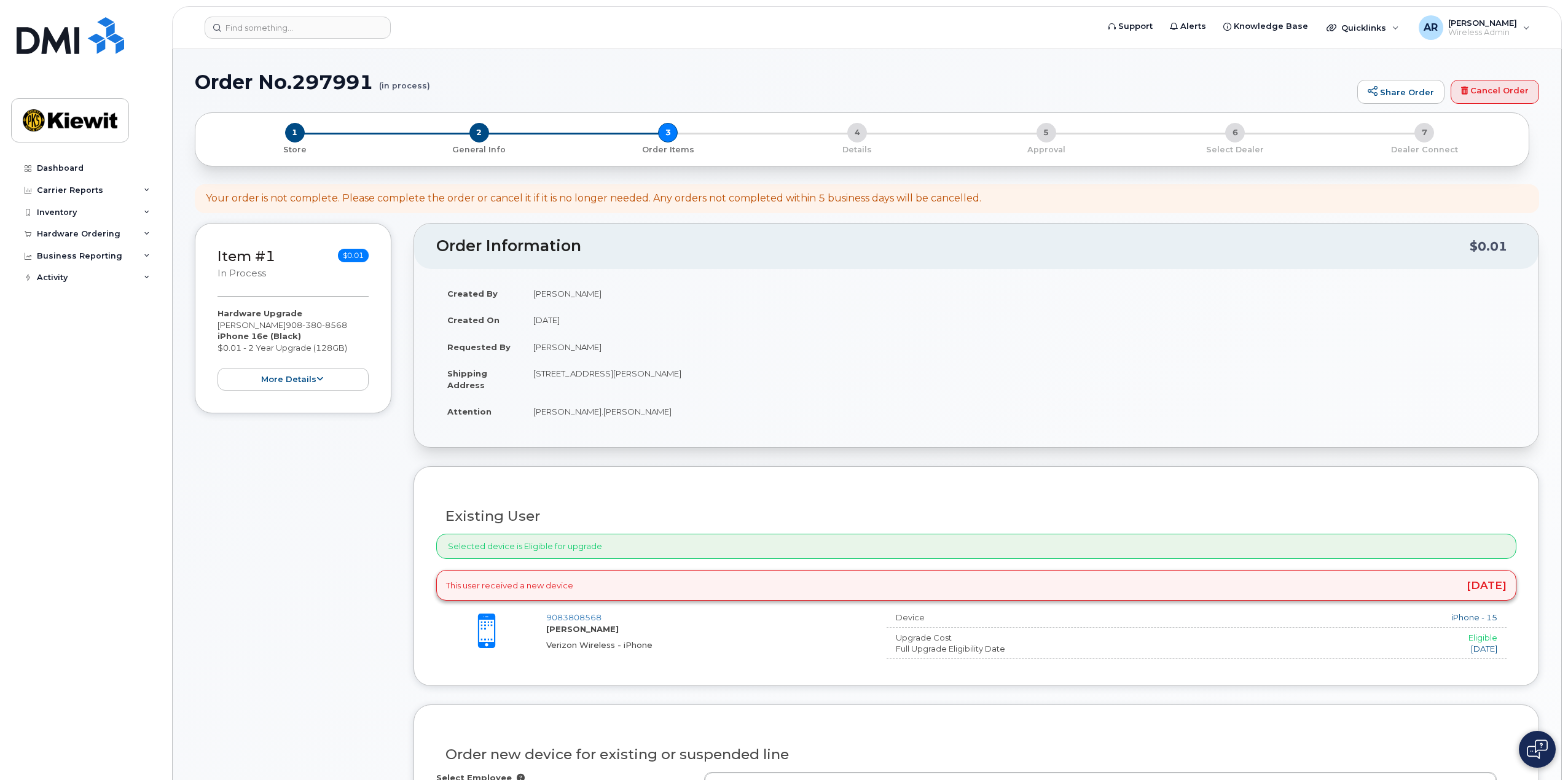
click at [413, 568] on div "Existing User Additional cost to upgrading the device $0.00 Selected device is …" at bounding box center [975, 576] width 1125 height 220
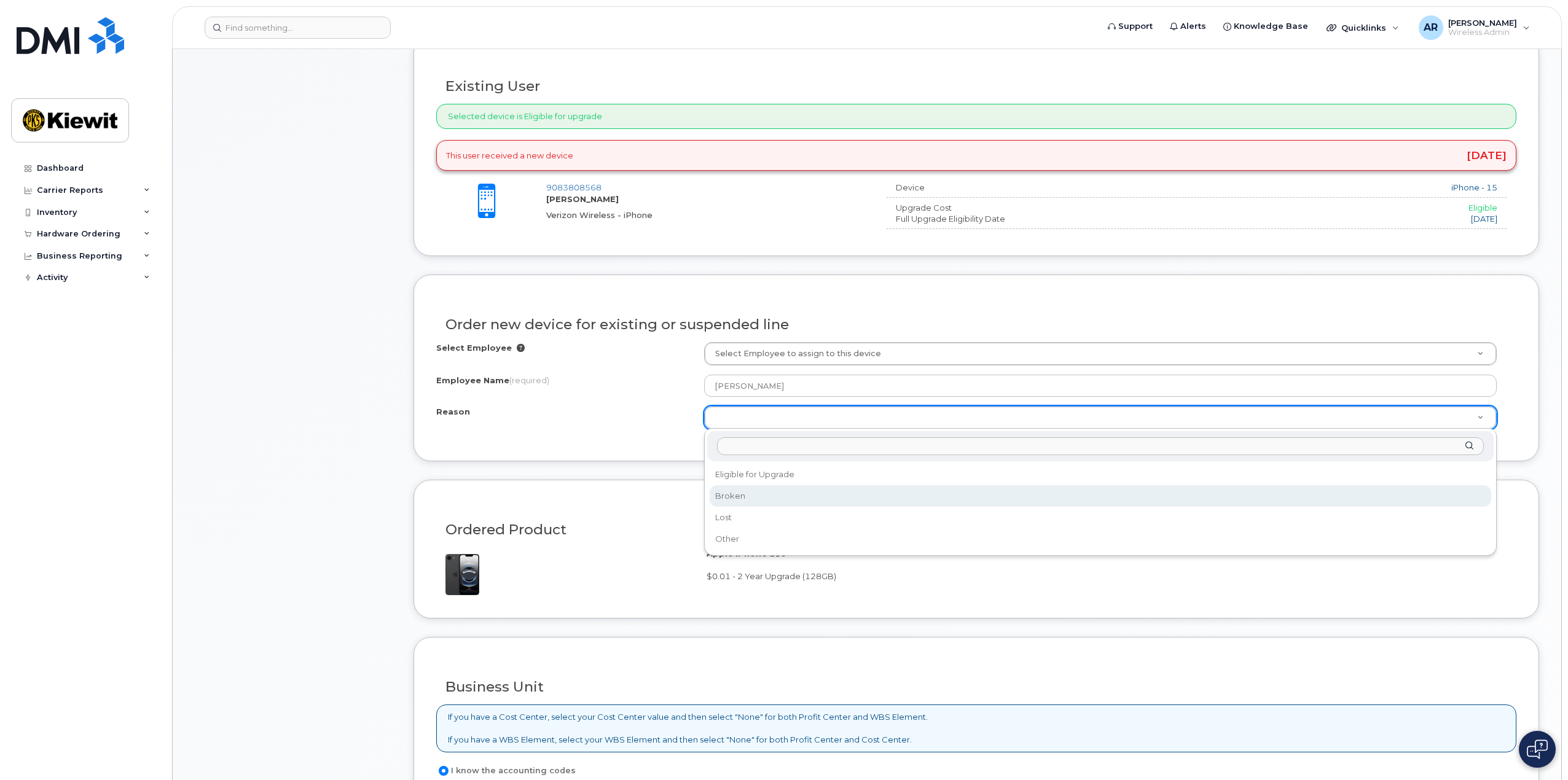
scroll to position [491, 0]
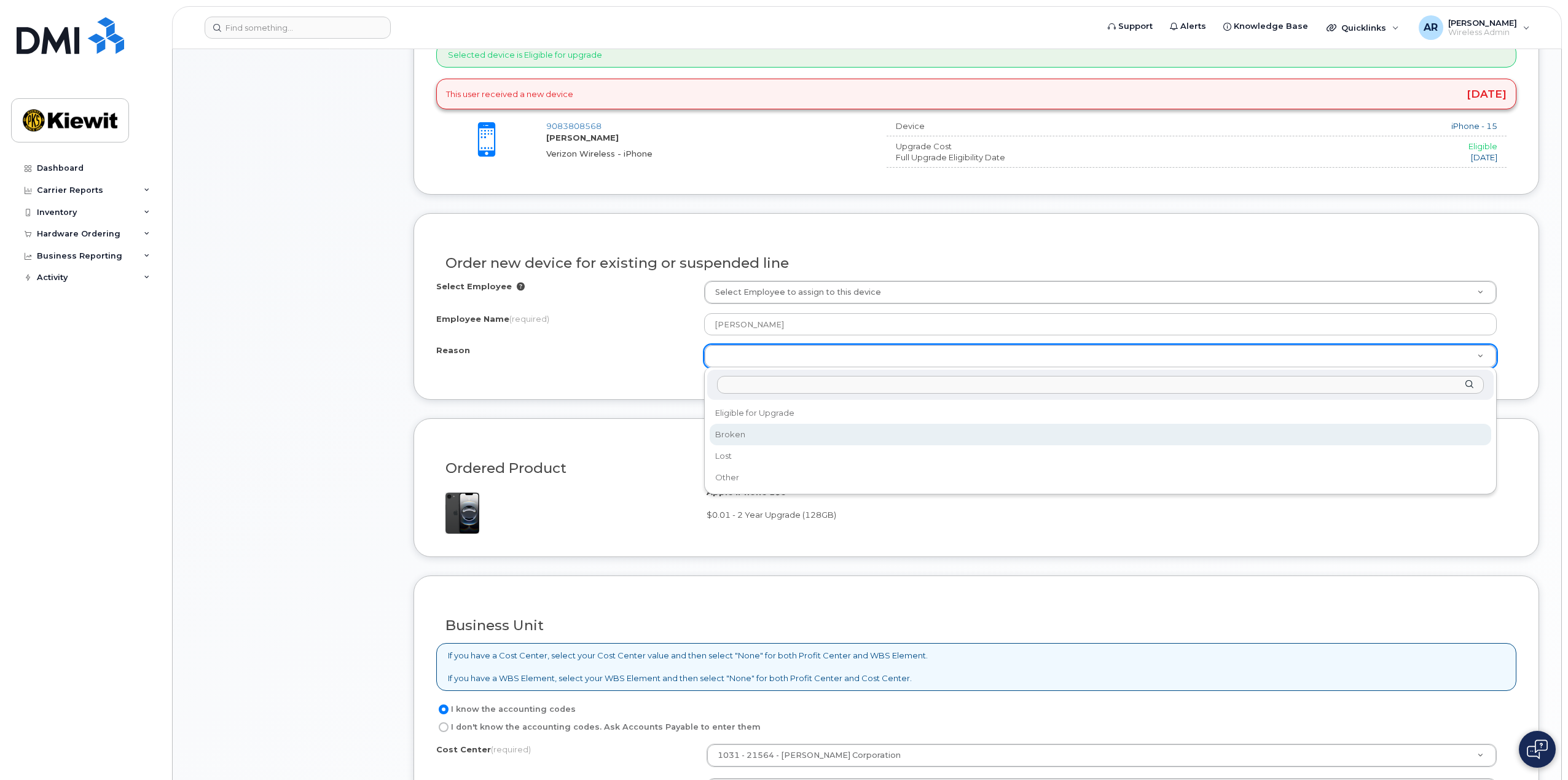
select select "broken"
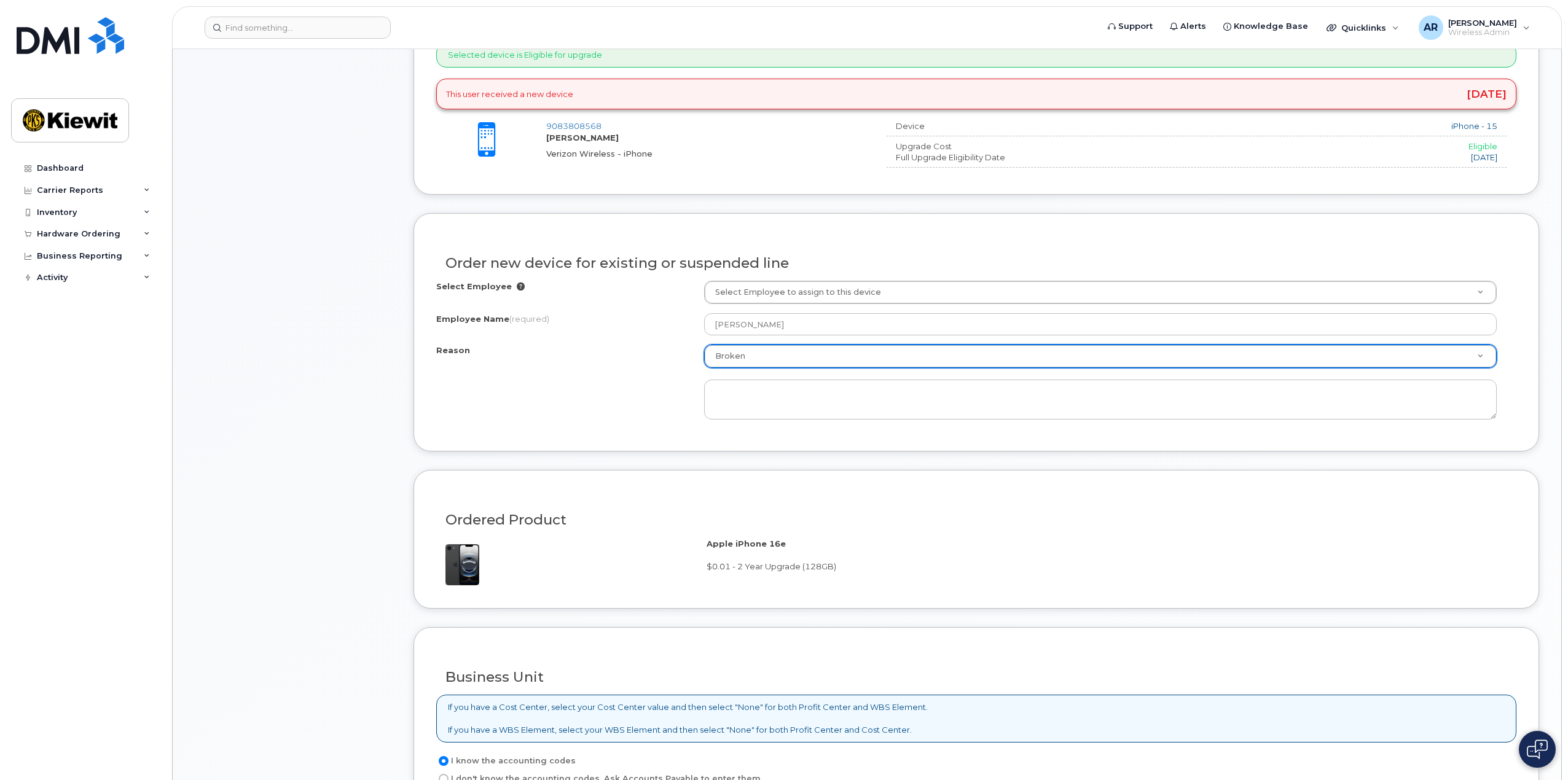
drag, startPoint x: 565, startPoint y: 419, endPoint x: 676, endPoint y: 407, distance: 111.6
click at [569, 419] on div "Reason Broken Reason Eligible for Upgrade Broken Lost Other" at bounding box center [976, 381] width 1080 height 75
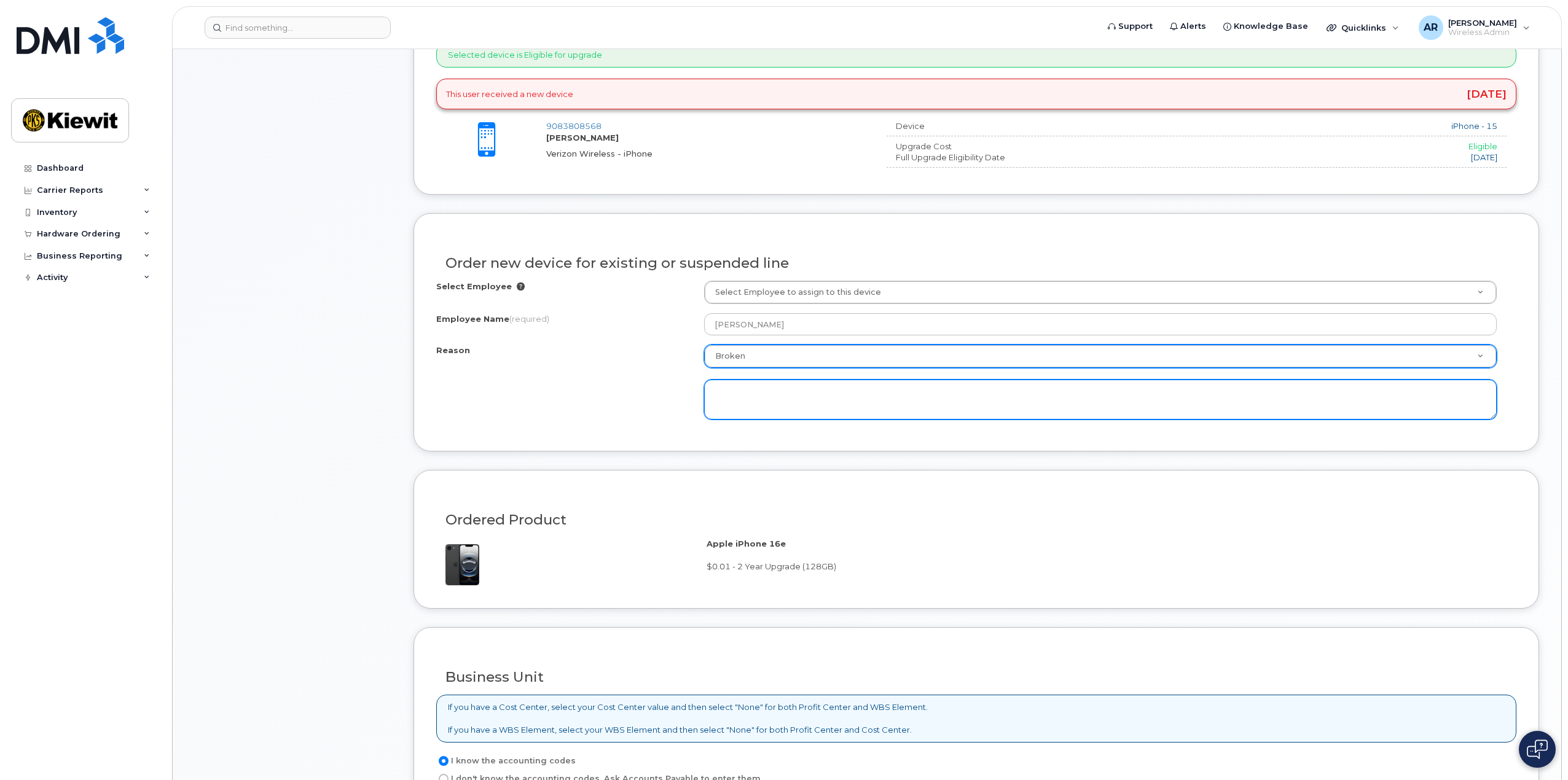
click at [725, 401] on textarea at bounding box center [1101, 399] width 793 height 41
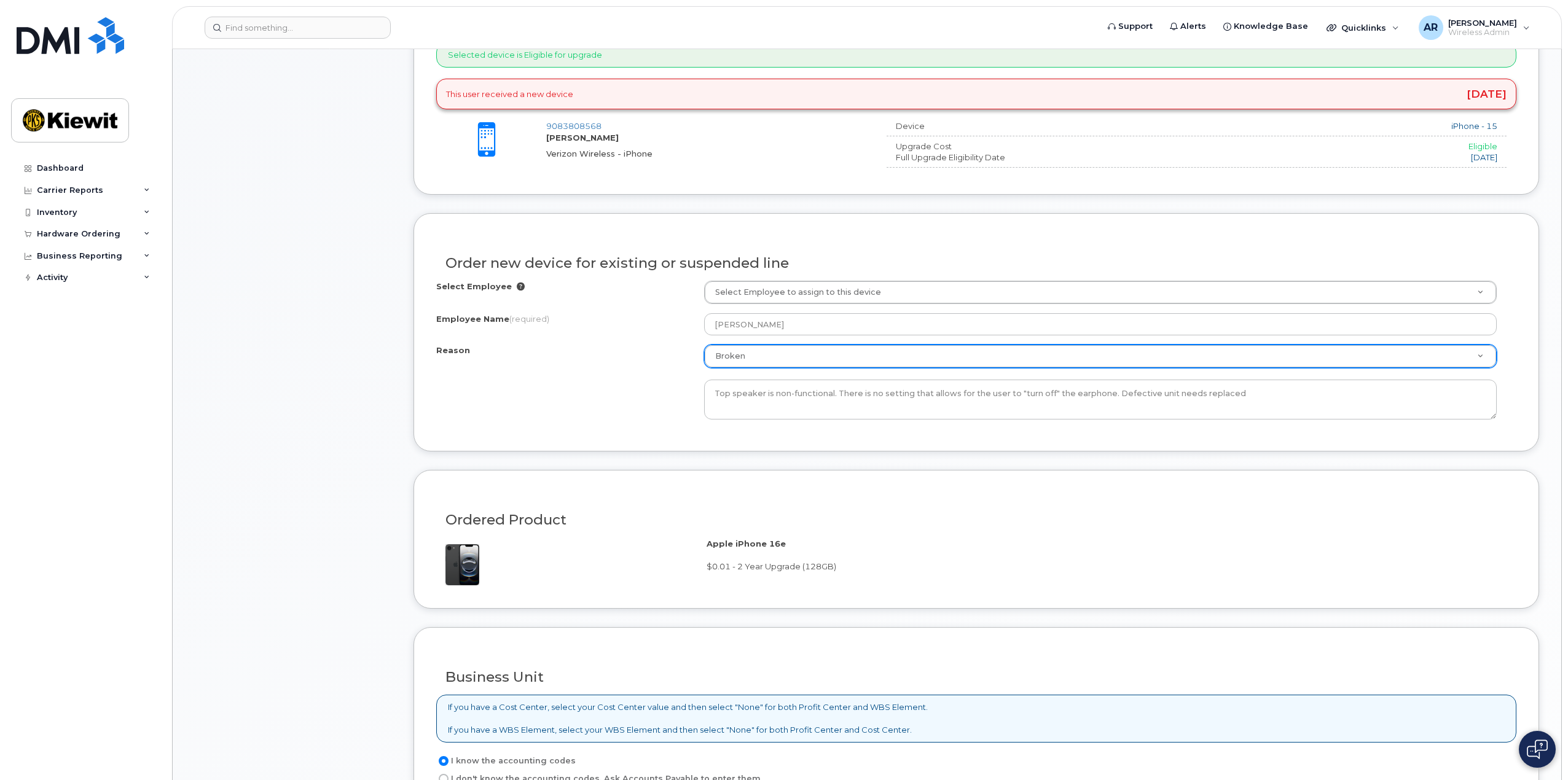
click at [589, 381] on div "Reason Broken Reason Eligible for Upgrade Broken Lost Other Top speaker is non-…" at bounding box center [976, 381] width 1080 height 75
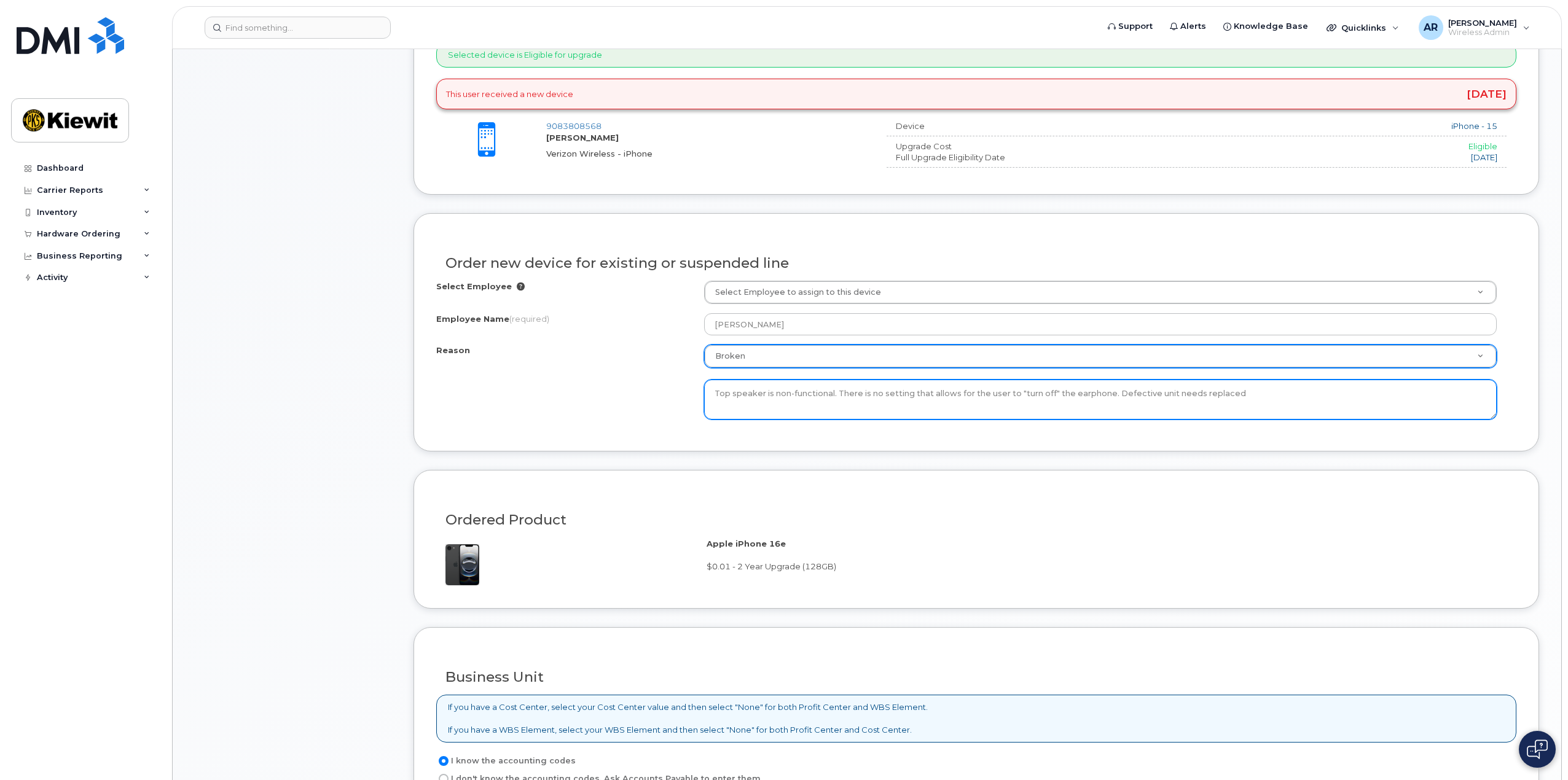
drag, startPoint x: 1107, startPoint y: 395, endPoint x: 1118, endPoint y: 391, distance: 11.7
click at [1107, 394] on textarea "Top speaker is non-functional. There is no setting that allows for the user to …" at bounding box center [1101, 399] width 793 height 41
click at [1283, 384] on textarea "Top speaker is non-functional. There is no setting that allows for the user to …" at bounding box center [1101, 399] width 793 height 41
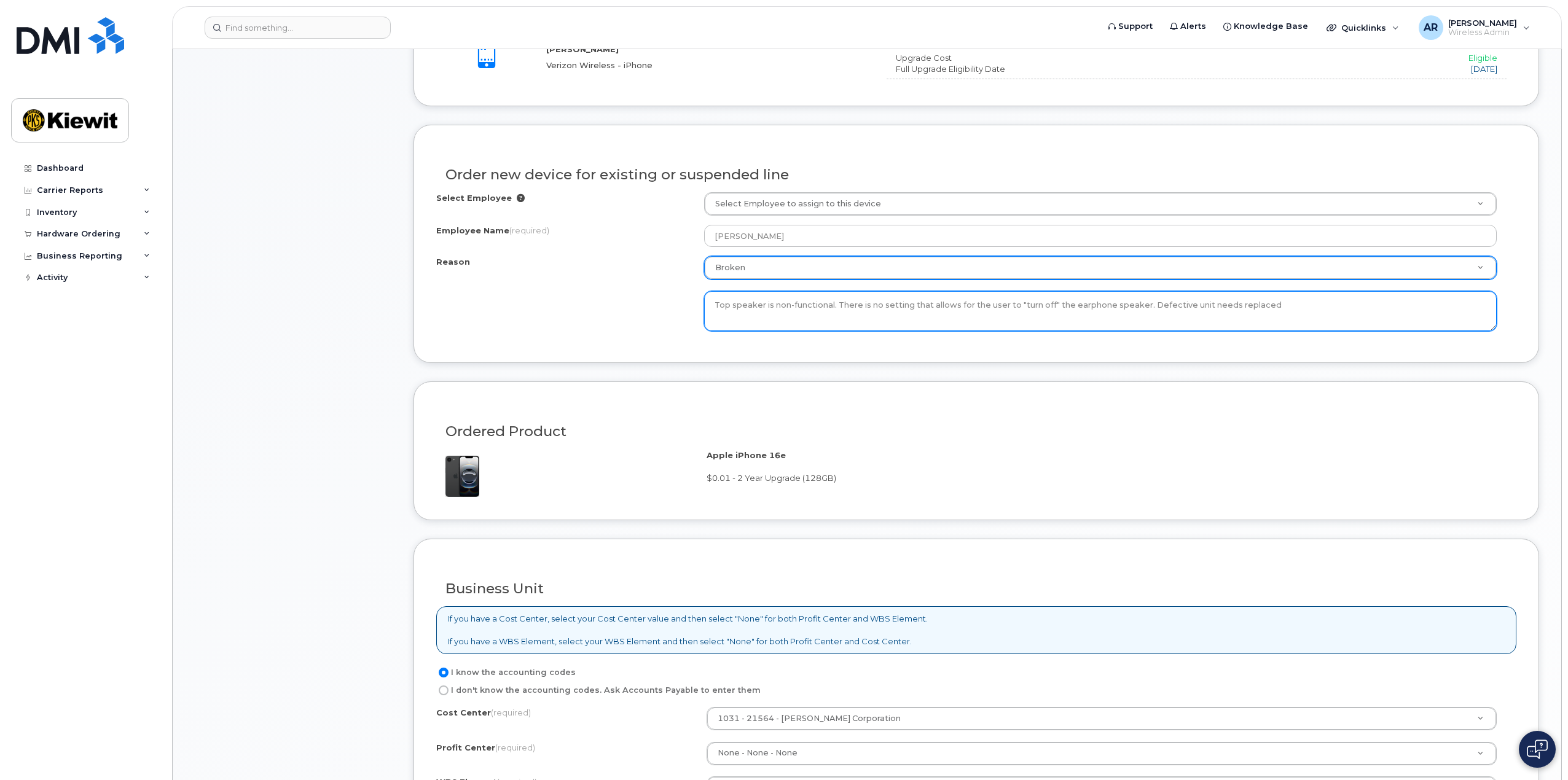
scroll to position [799, 0]
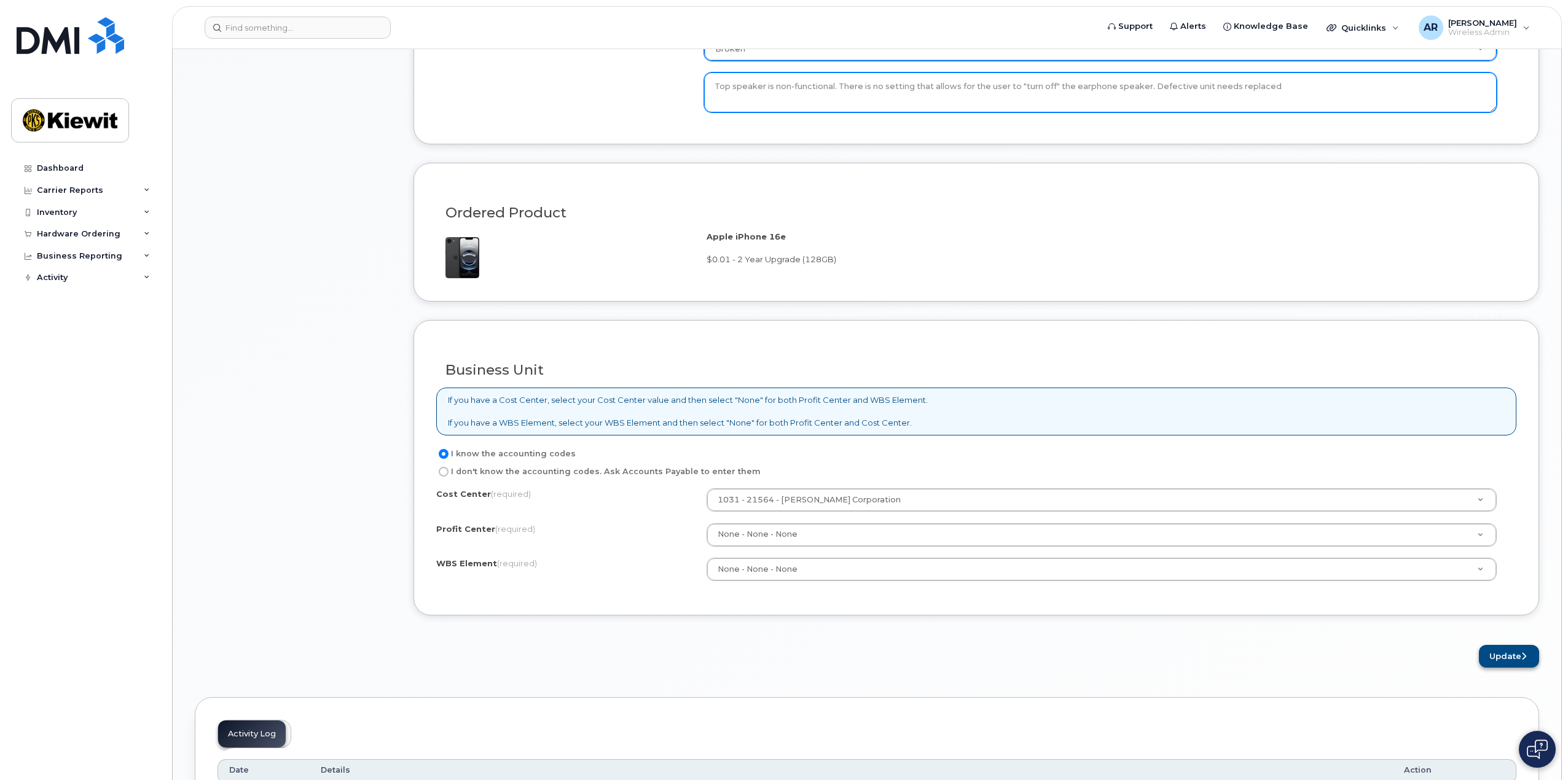
type textarea "Top speaker is non-functional. There is no setting that allows for the user to …"
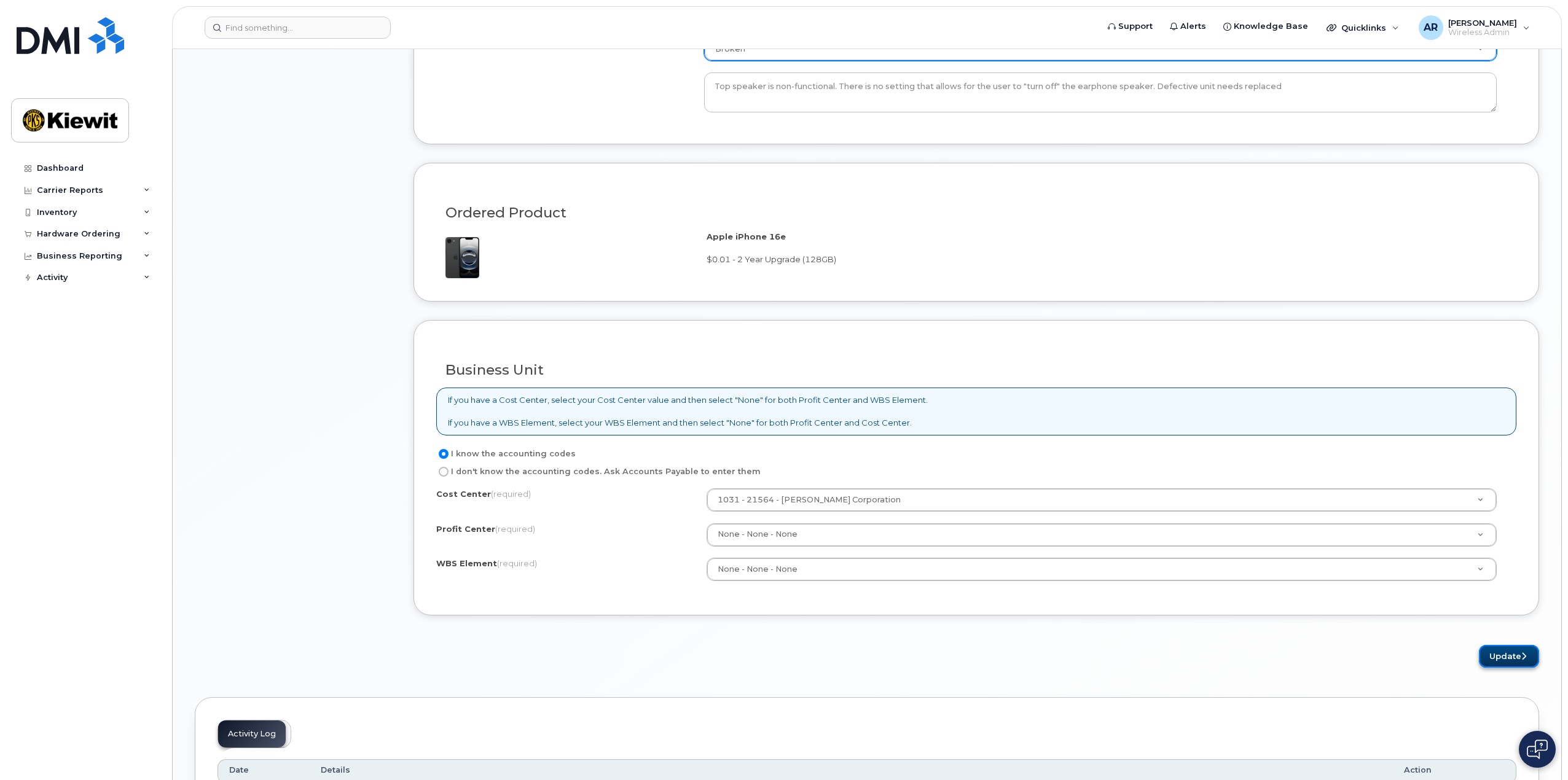
click at [1492, 656] on button "Update" at bounding box center [1509, 656] width 60 height 23
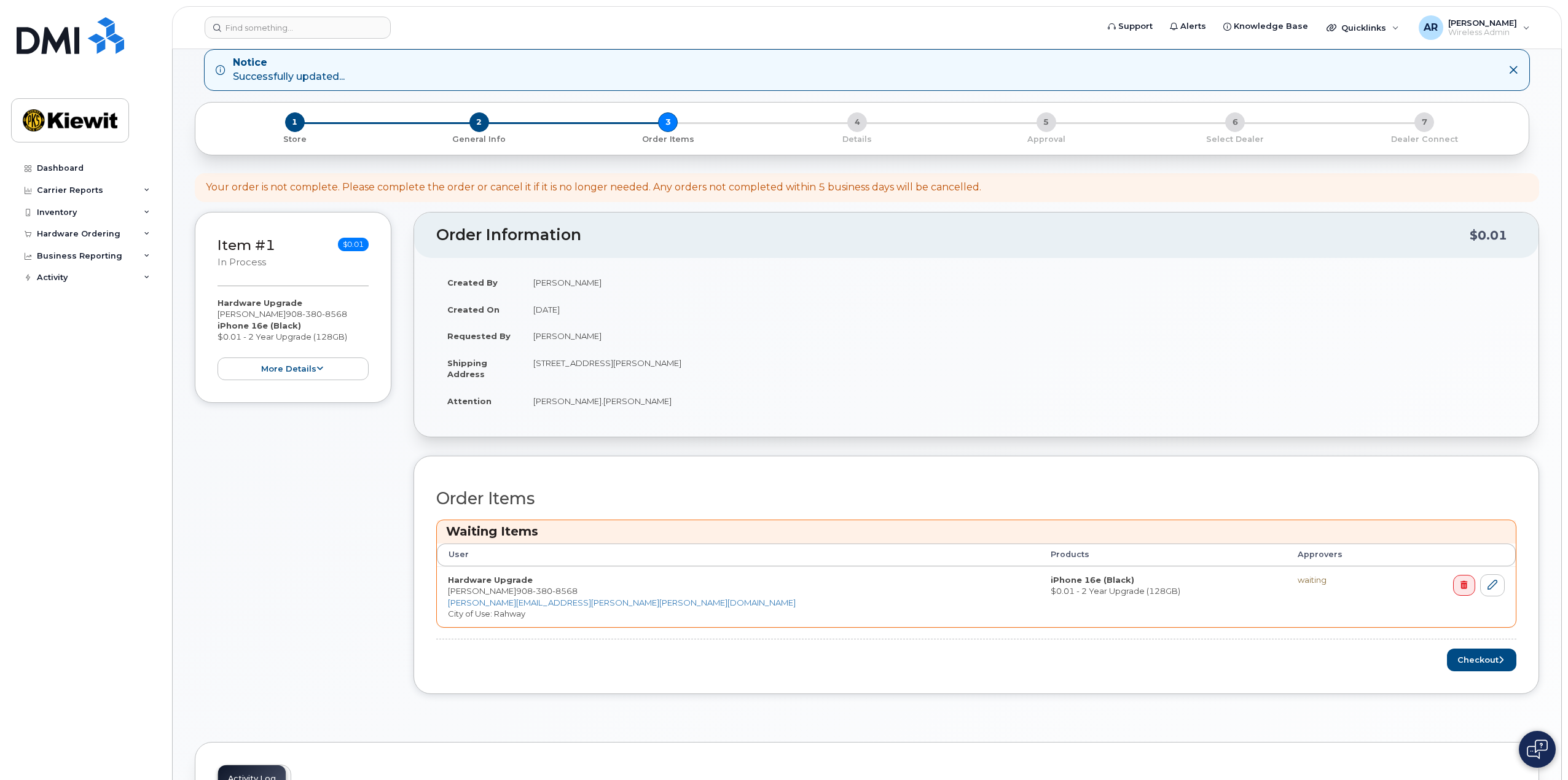
scroll to position [41, 0]
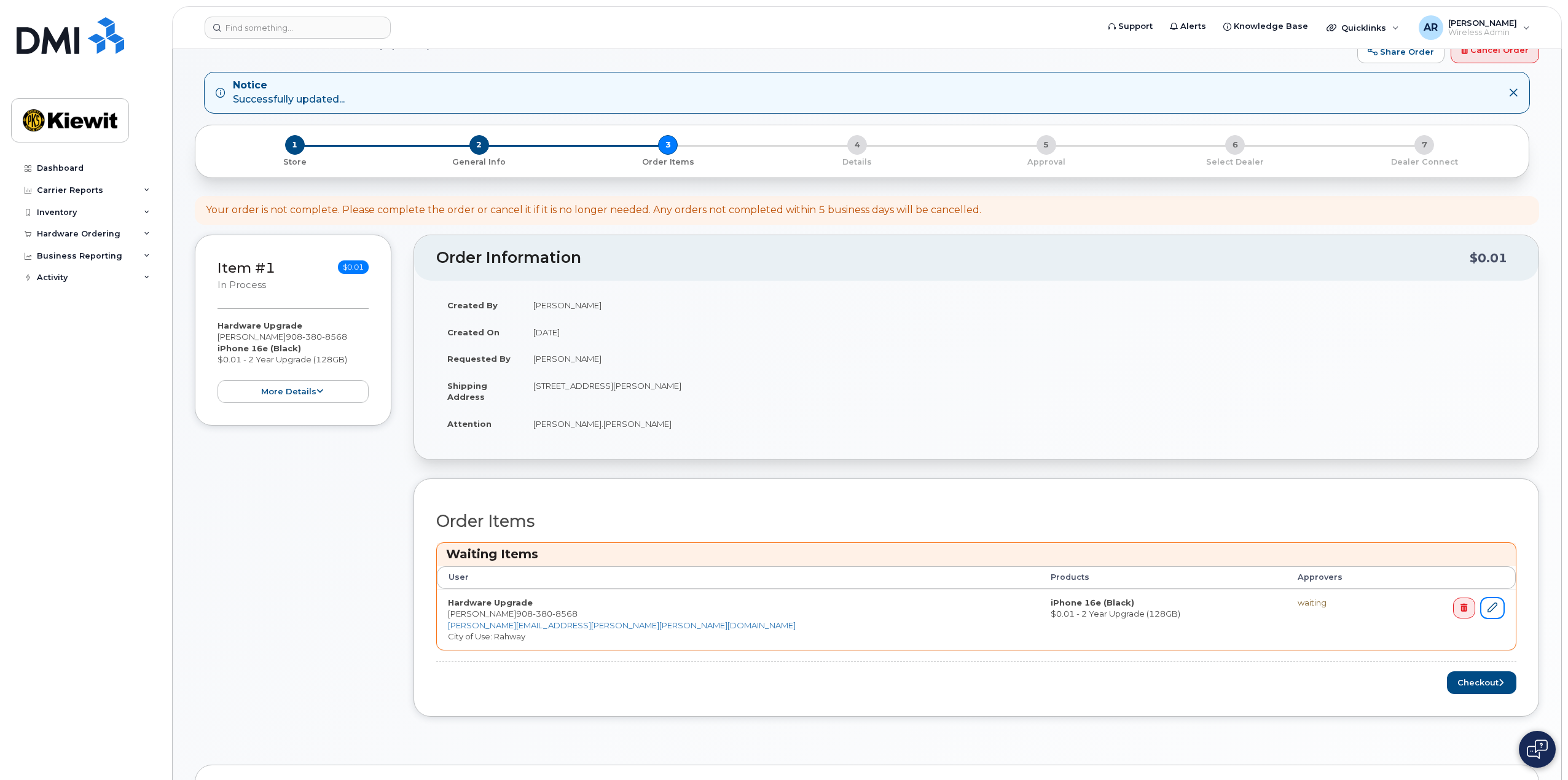
click at [1503, 613] on link at bounding box center [1492, 608] width 25 height 23
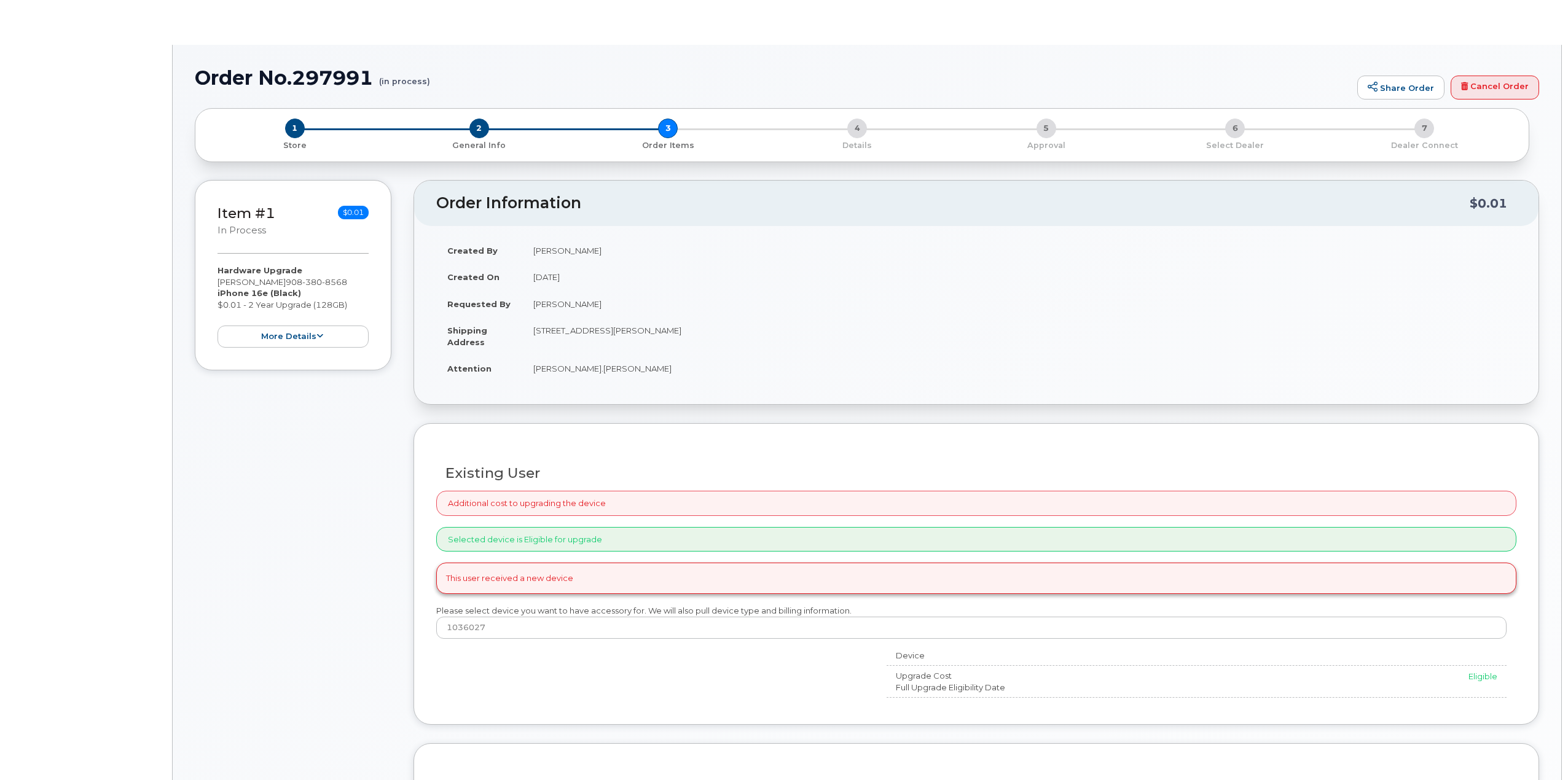
select select "broken"
radio input "true"
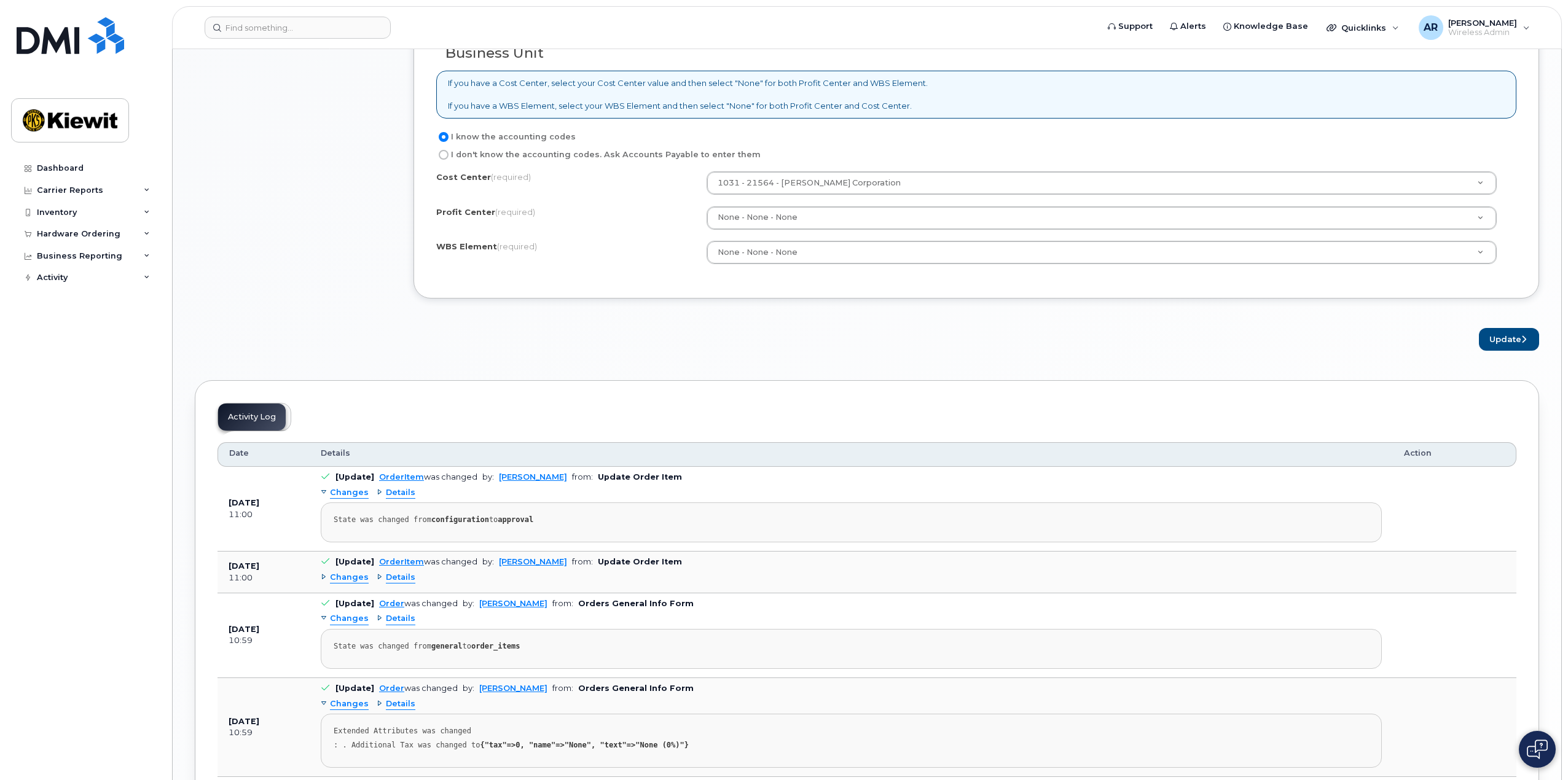
scroll to position [1038, 0]
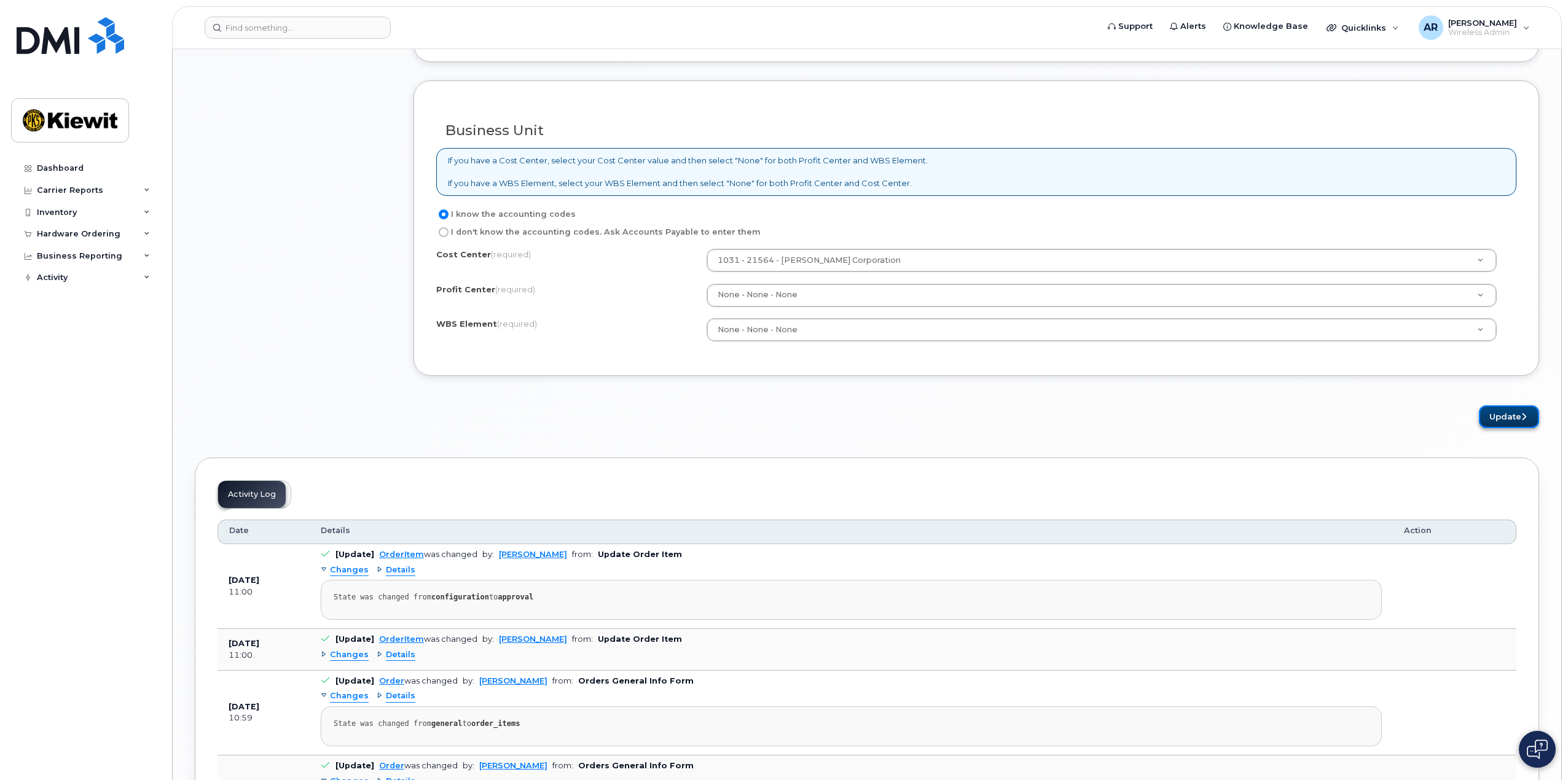
click at [1504, 414] on button "Update" at bounding box center [1509, 416] width 60 height 23
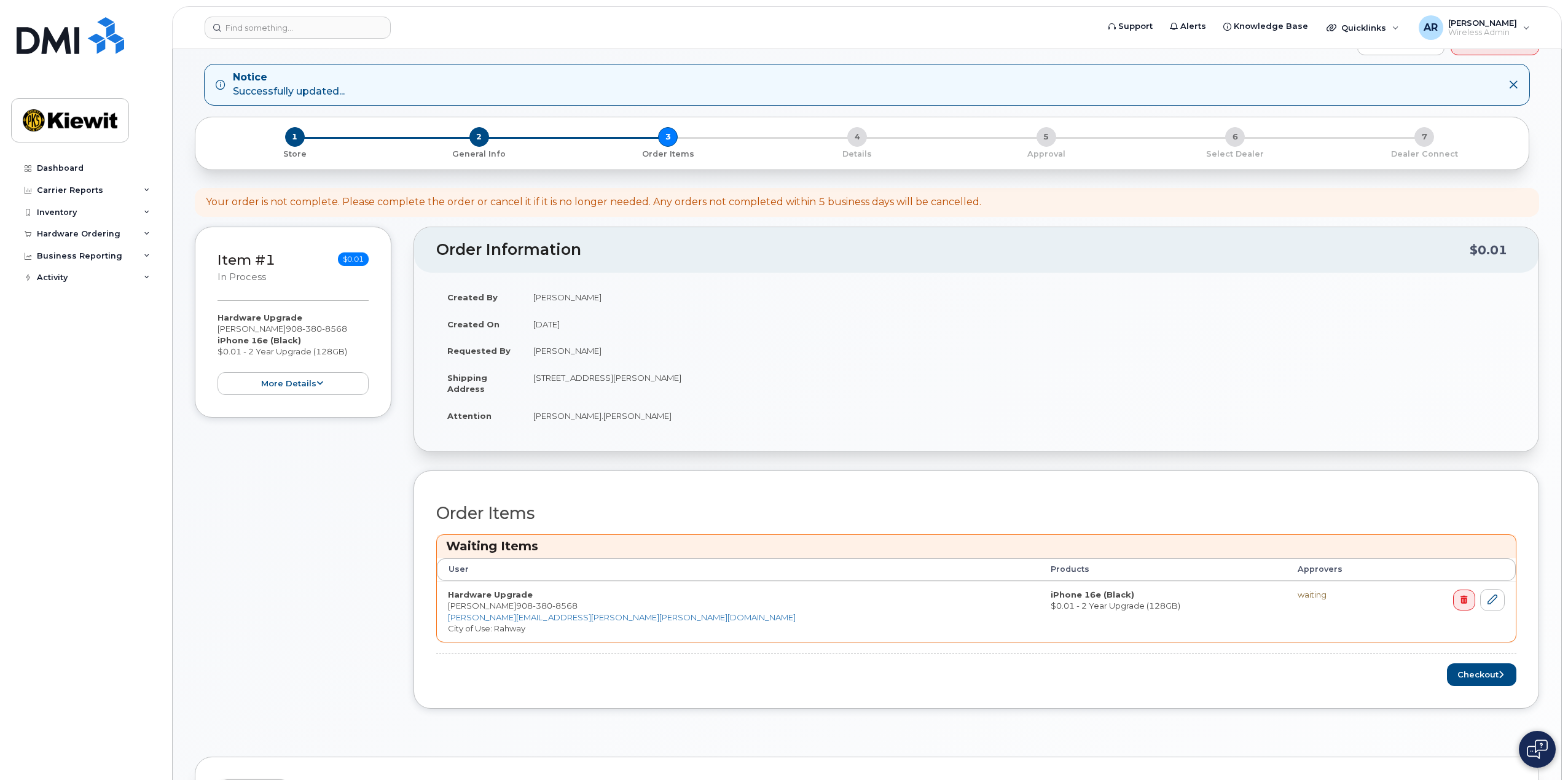
scroll to position [123, 0]
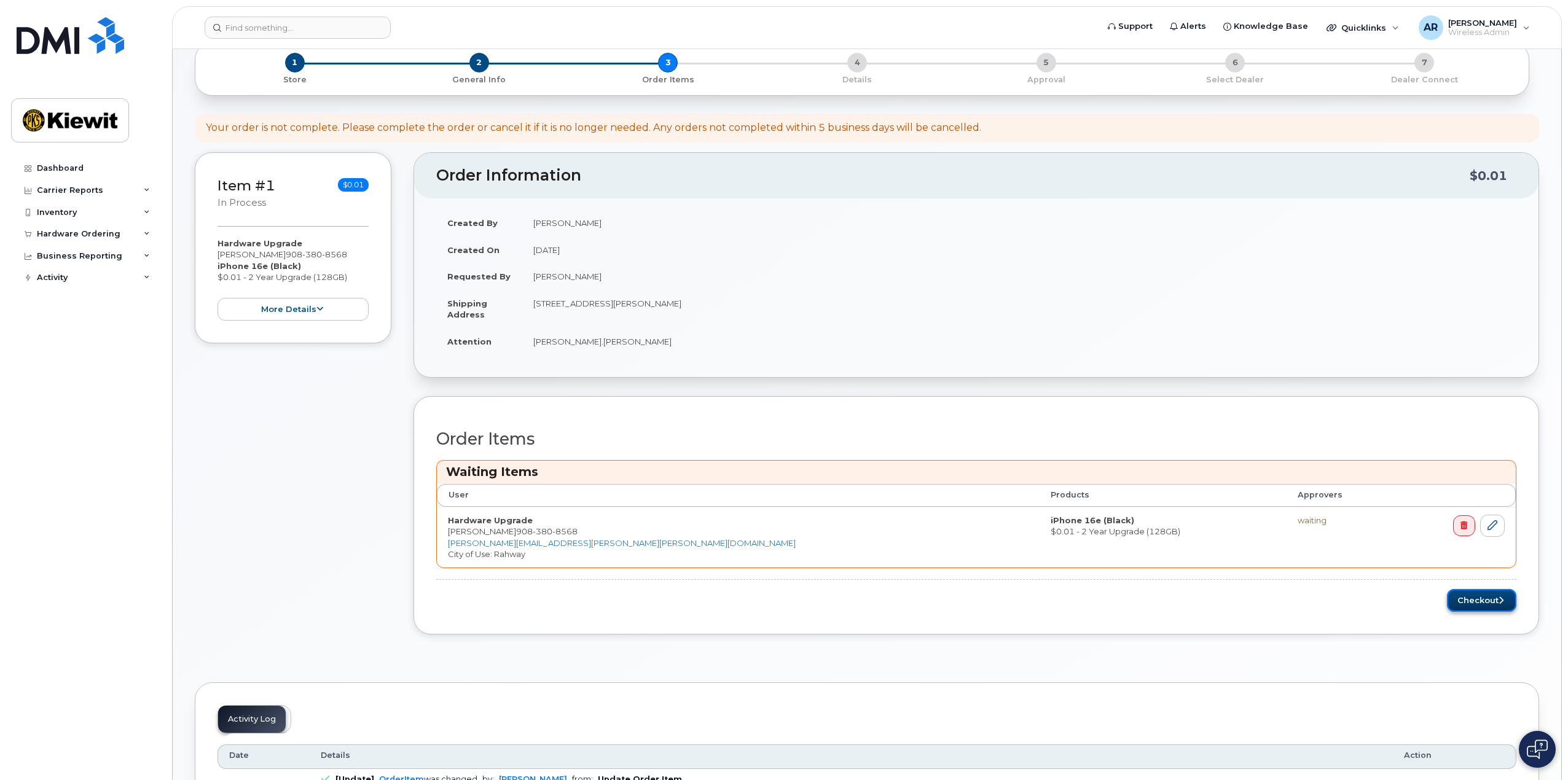
click at [1477, 610] on button "Checkout" at bounding box center [1481, 600] width 69 height 23
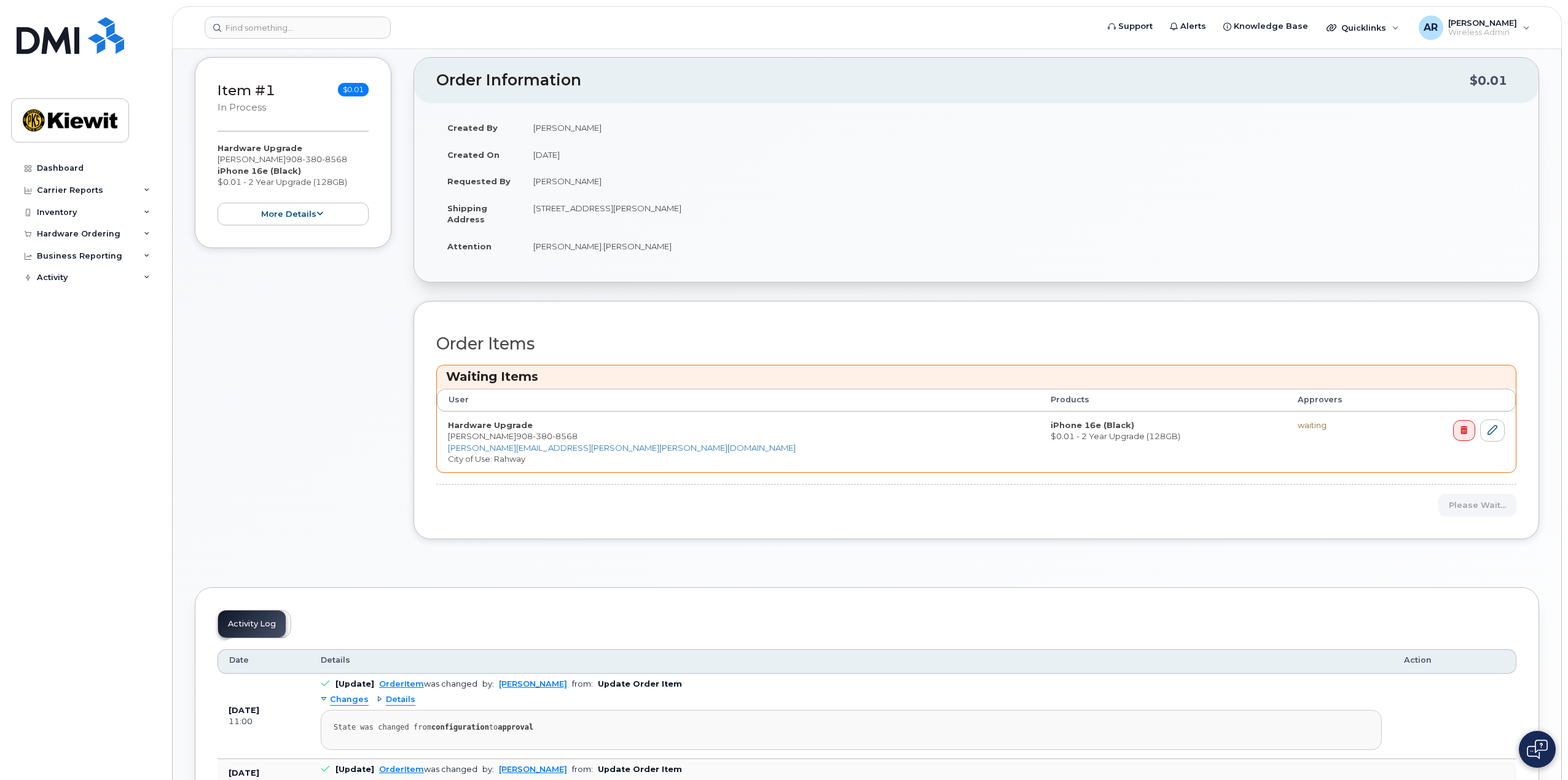
scroll to position [430, 0]
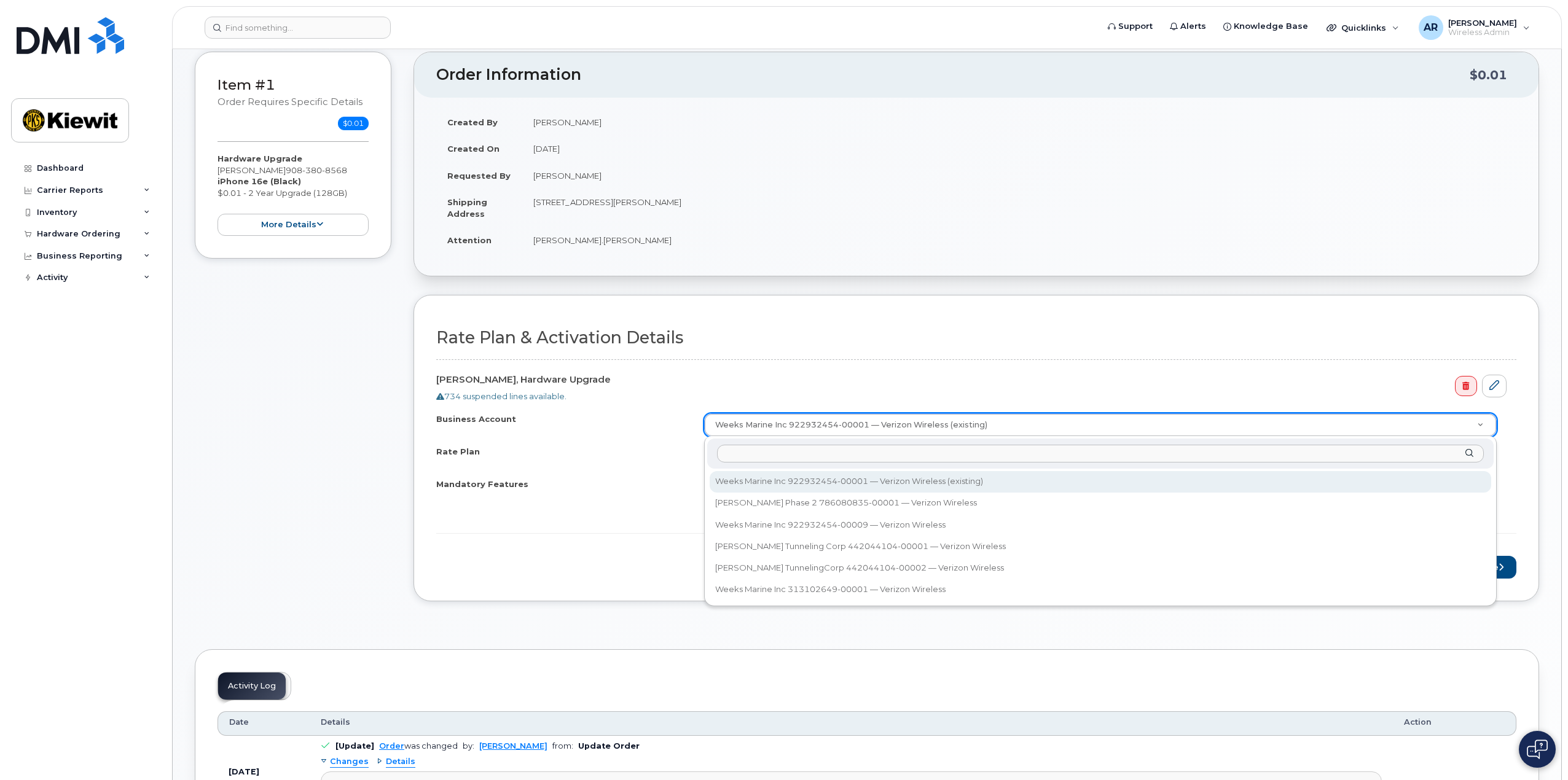
scroll to position [61, 0]
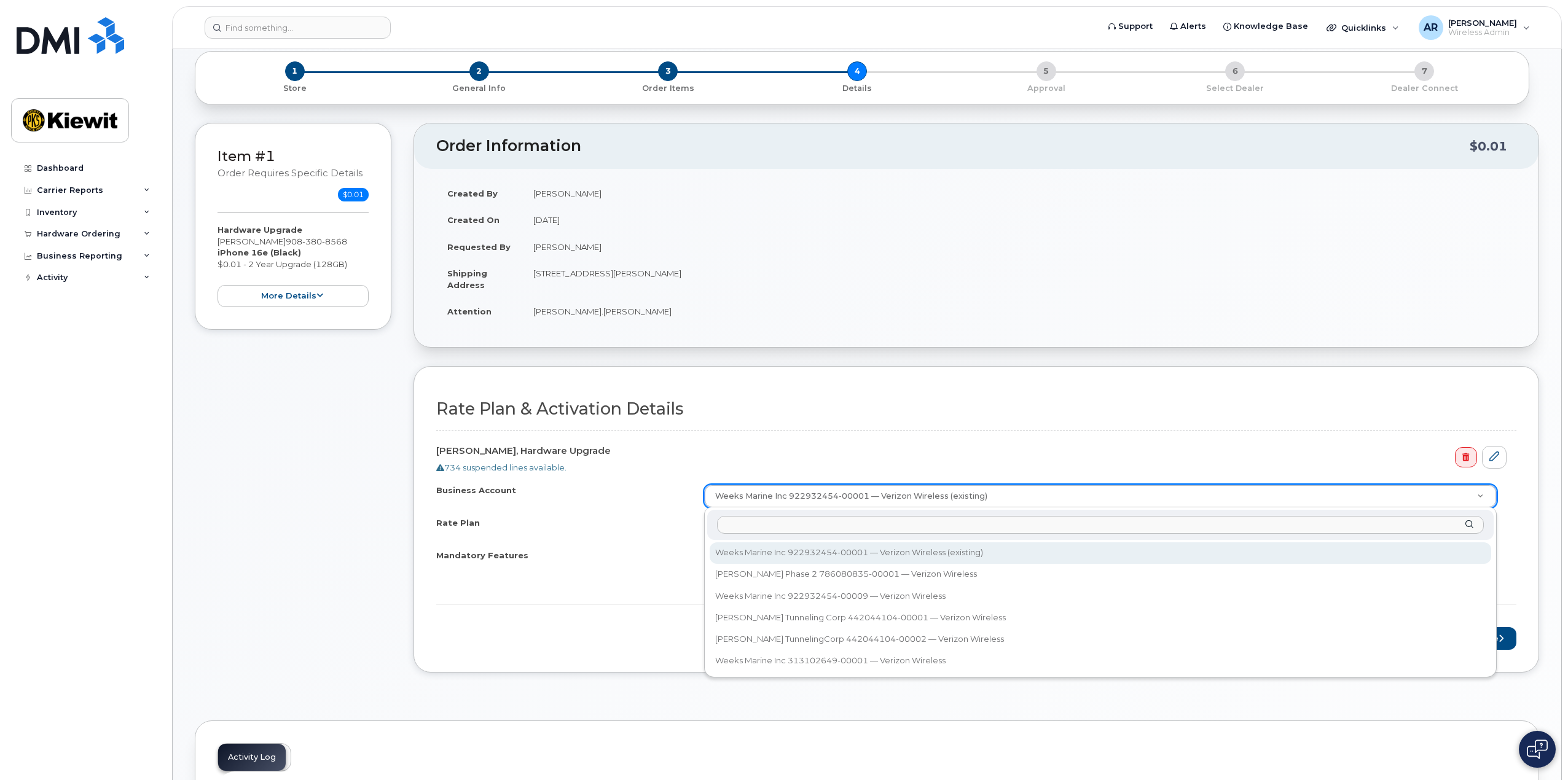
click at [847, 520] on input "Business Account" at bounding box center [1101, 525] width 767 height 18
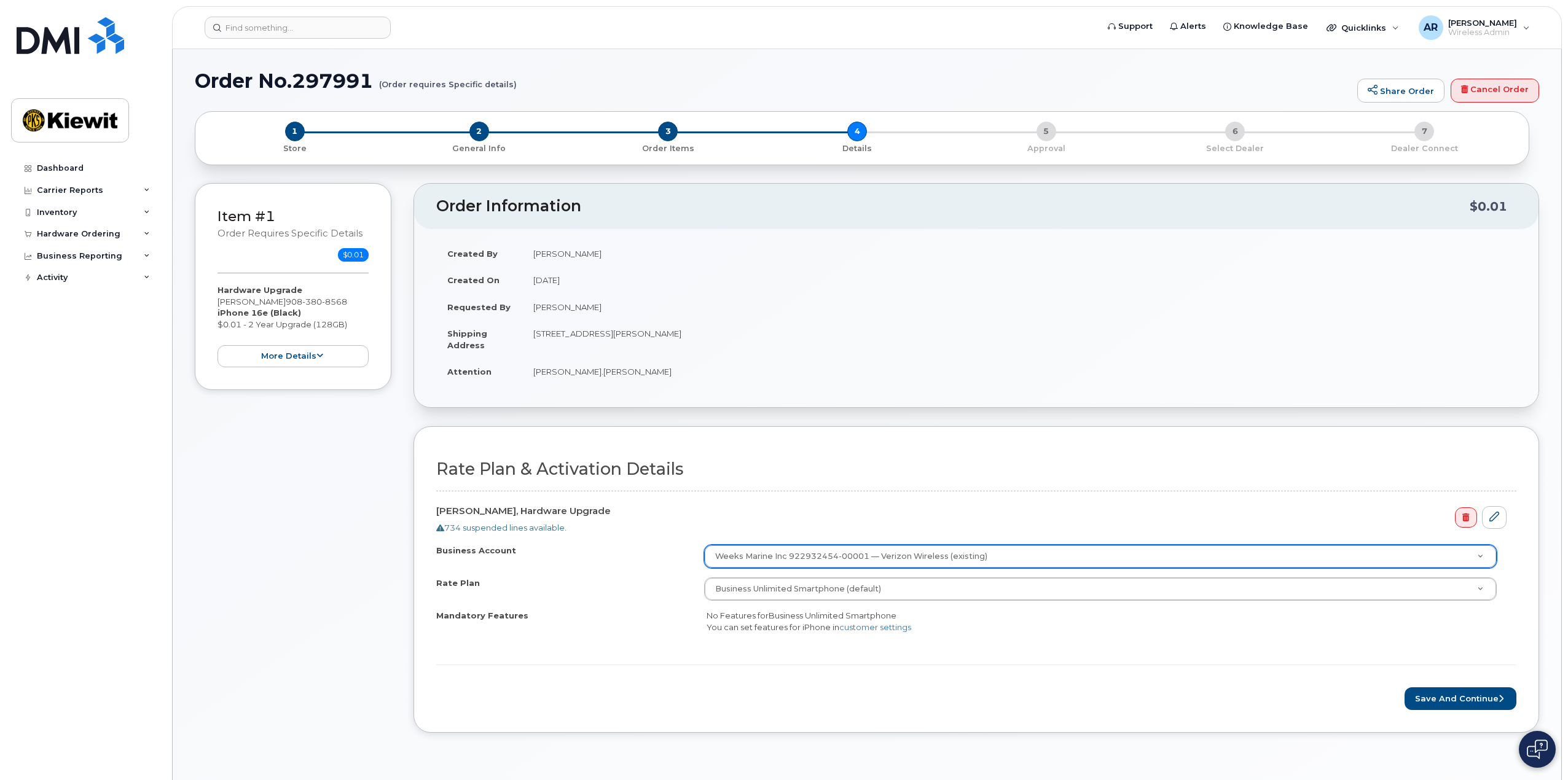
scroll to position [0, 0]
click at [669, 135] on span "3" at bounding box center [667, 133] width 20 height 20
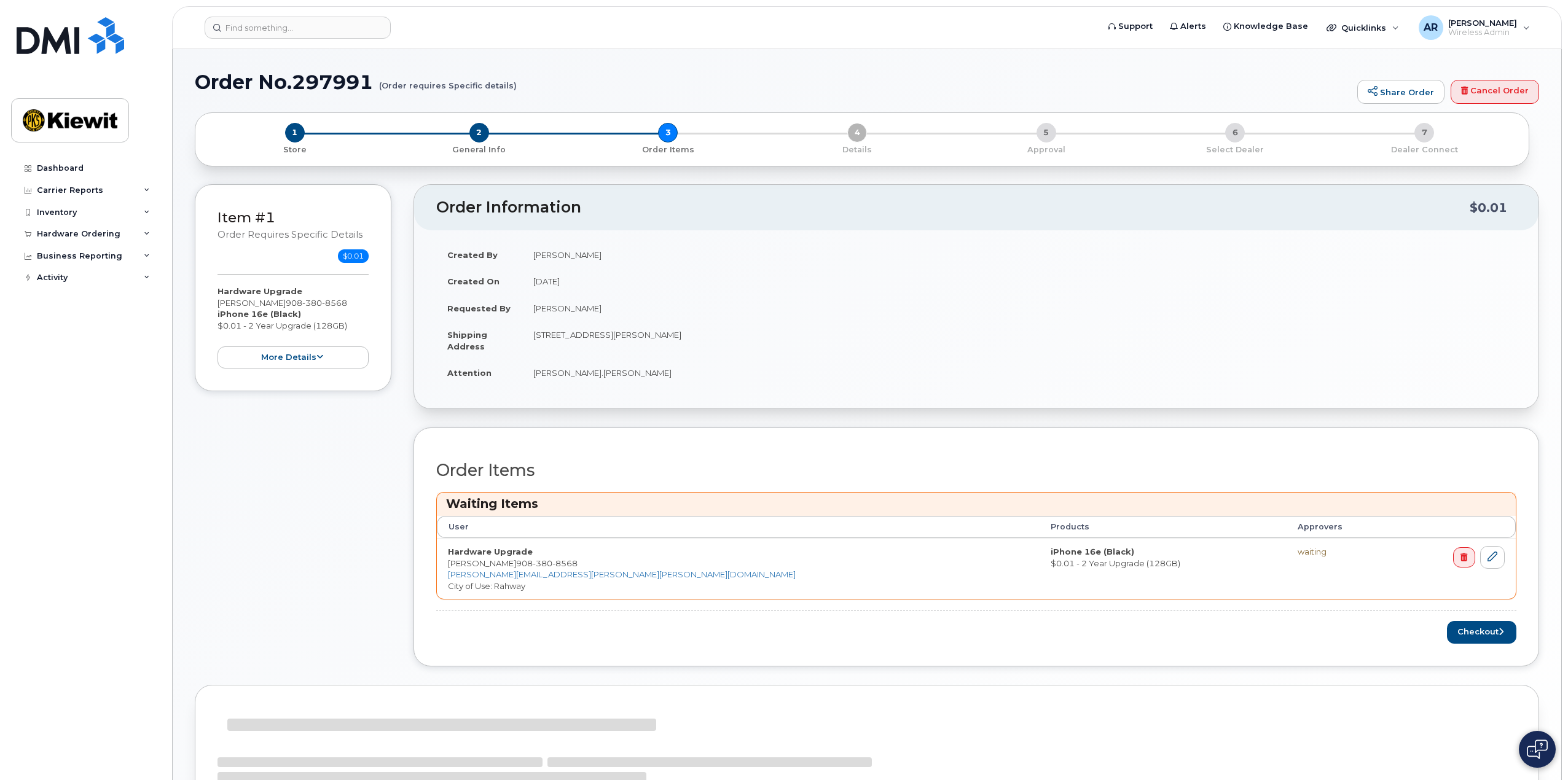
scroll to position [159, 0]
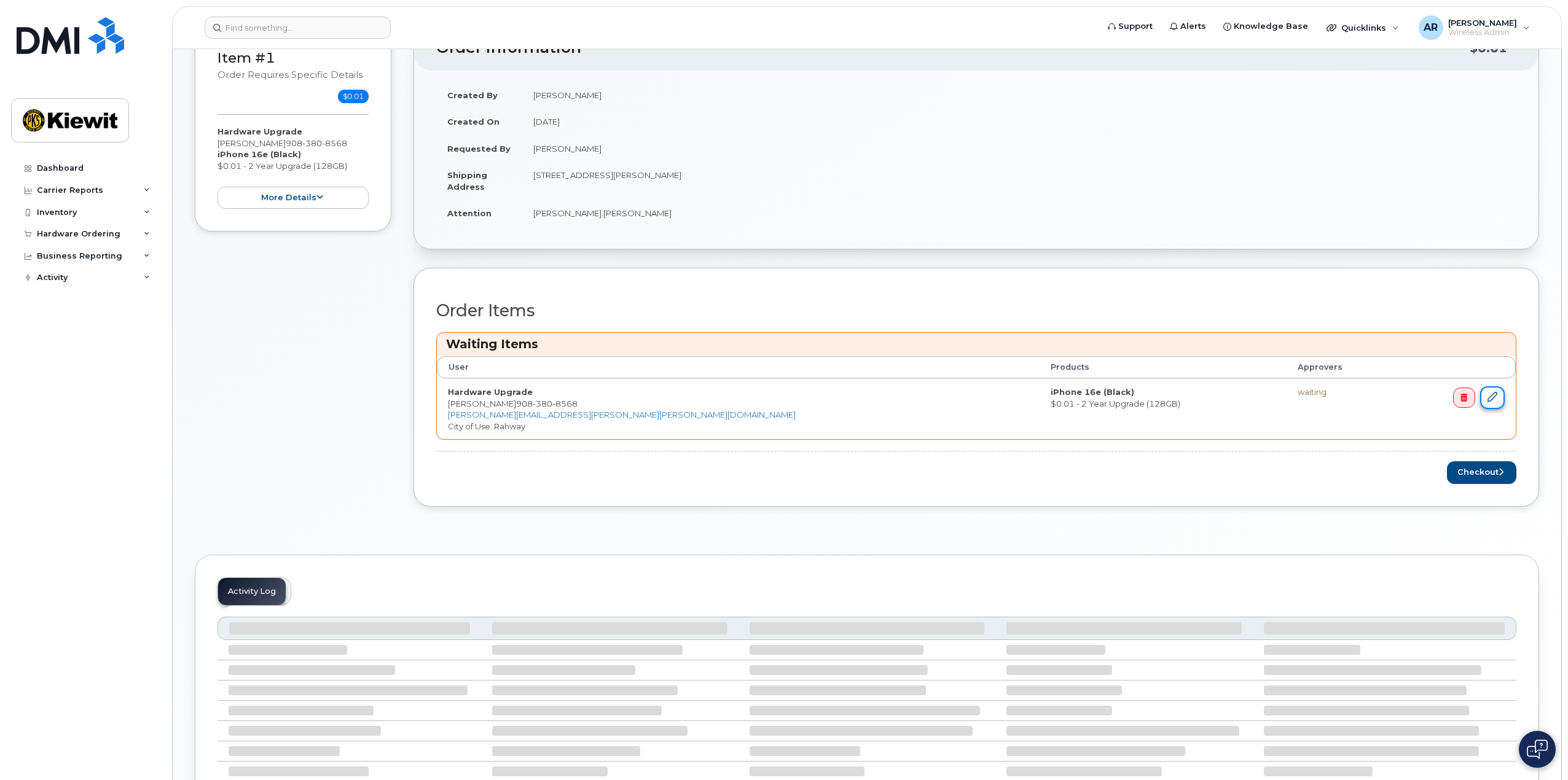
click at [1490, 400] on icon at bounding box center [1492, 397] width 10 height 10
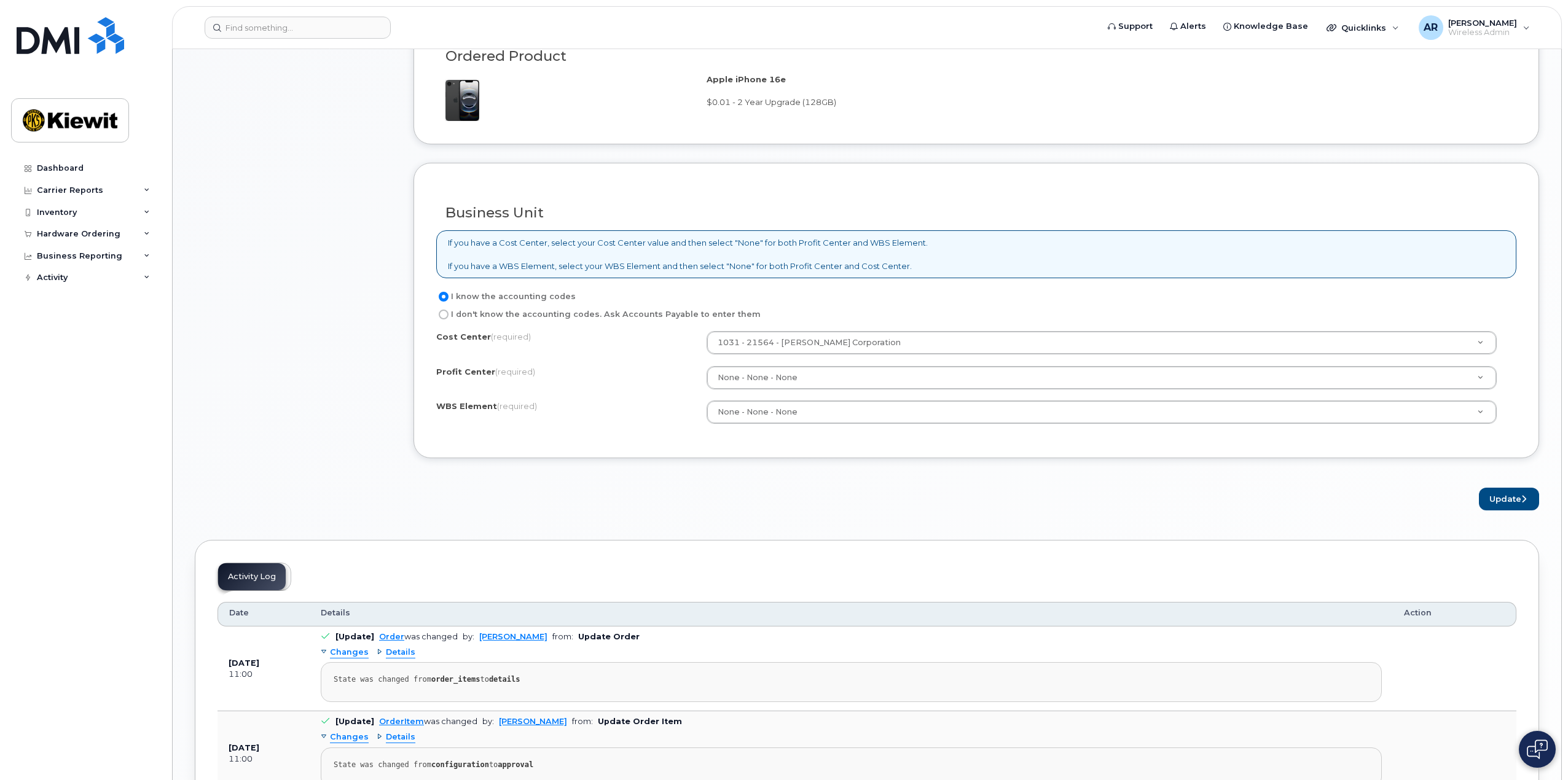
scroll to position [922, 0]
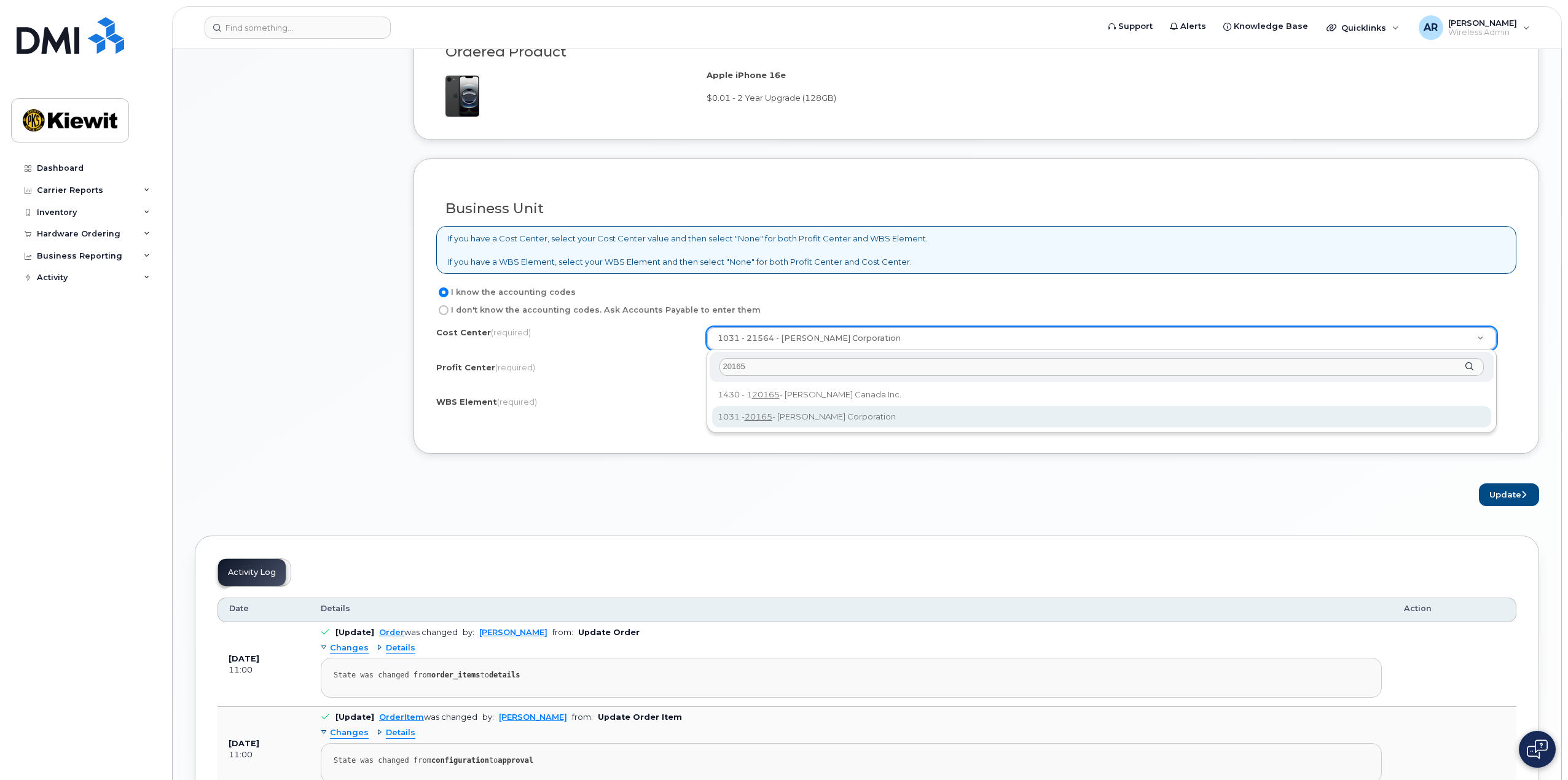
type input "20165"
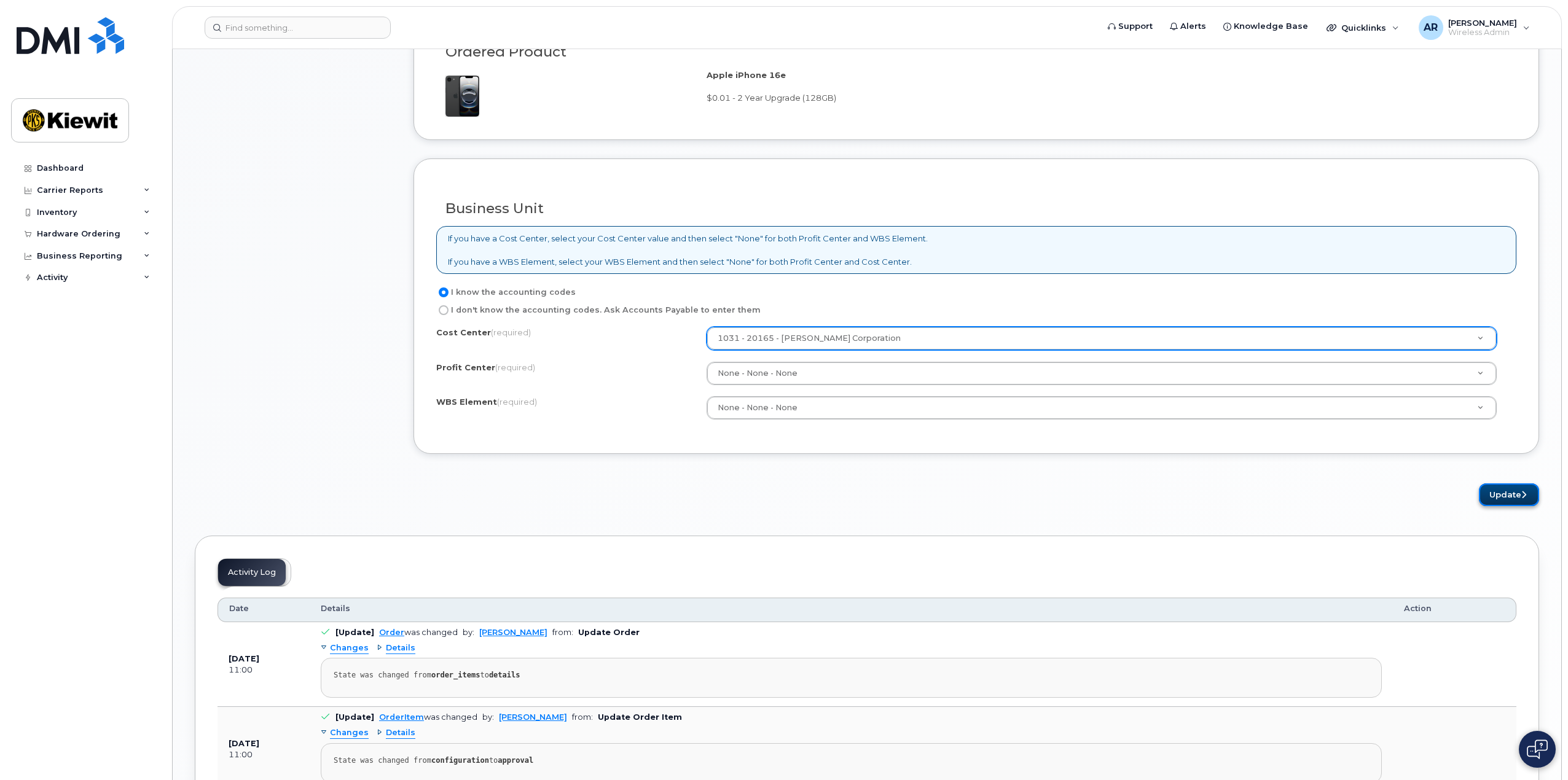
click at [1506, 496] on button "Update" at bounding box center [1509, 494] width 60 height 23
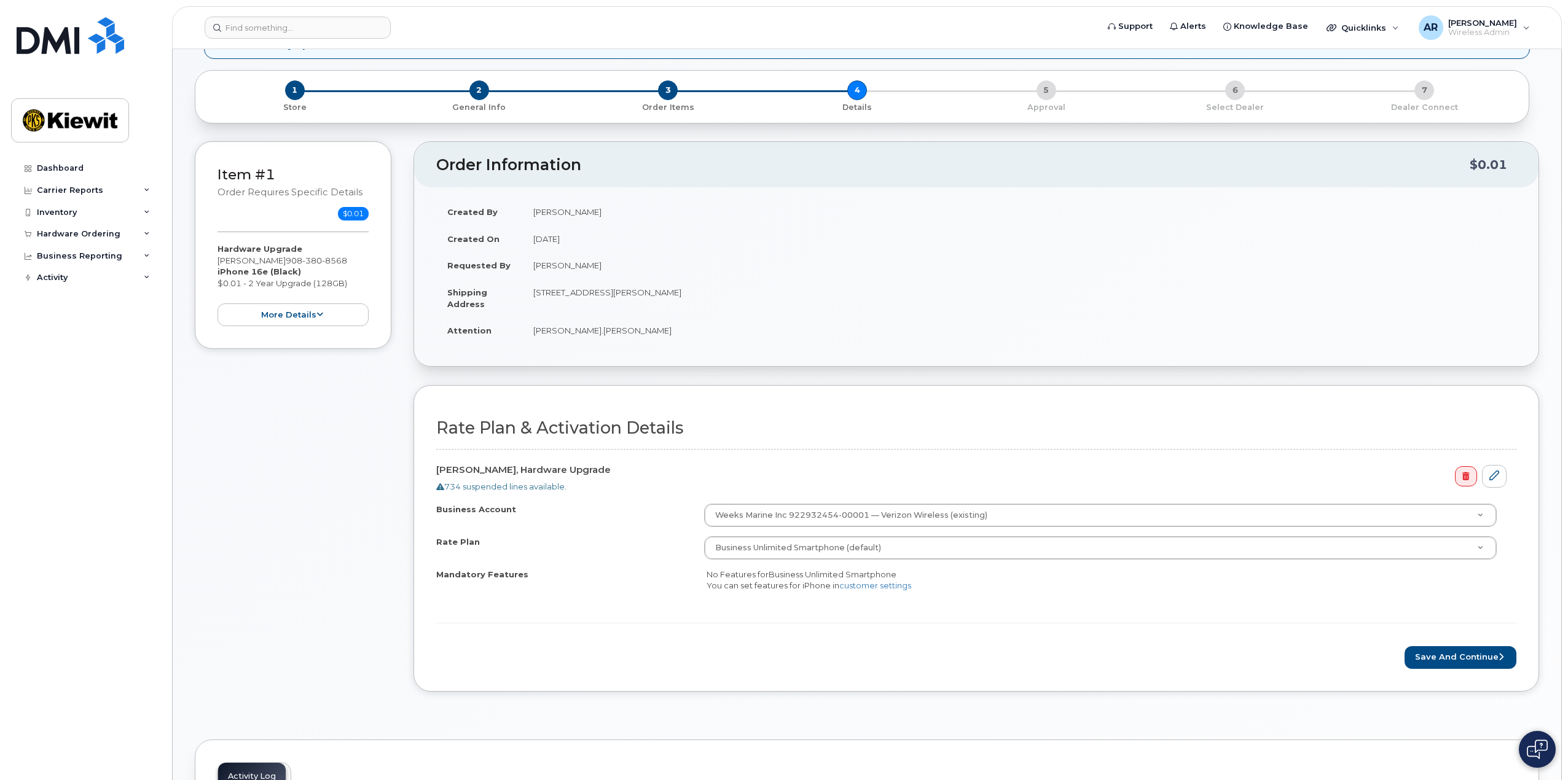
scroll to position [123, 0]
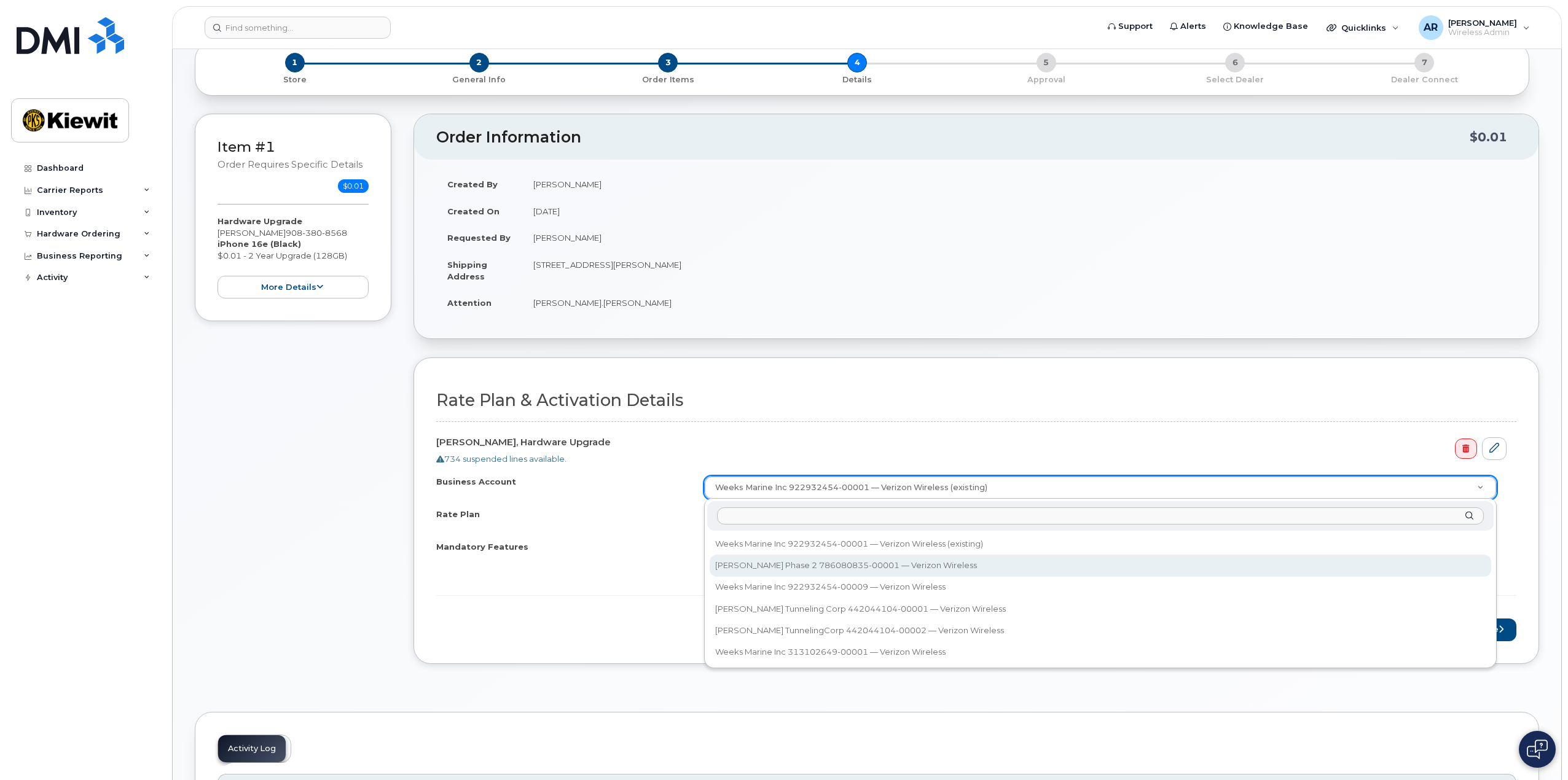
select select "14149"
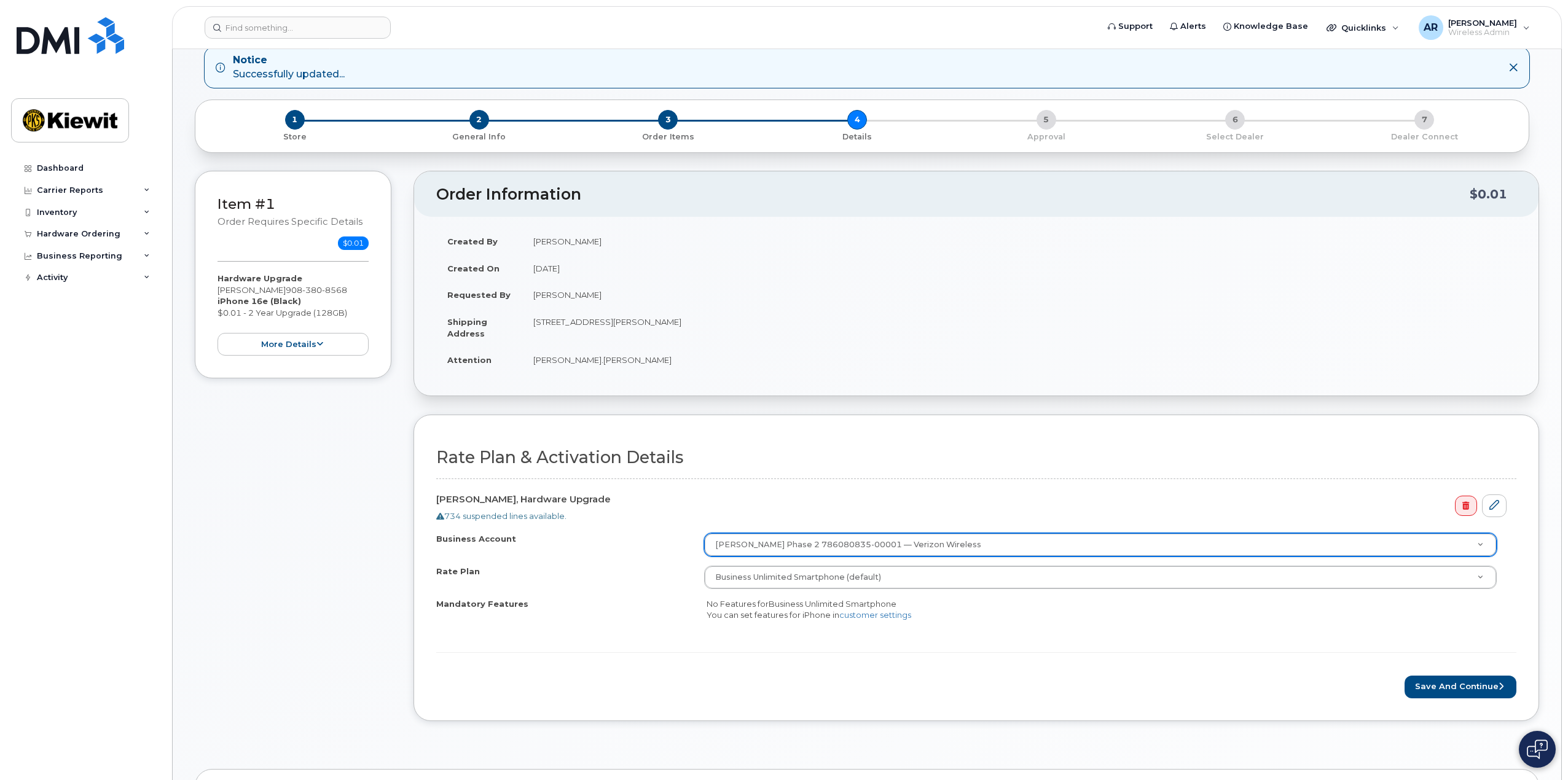
scroll to position [0, 0]
